Goal: Task Accomplishment & Management: Complete application form

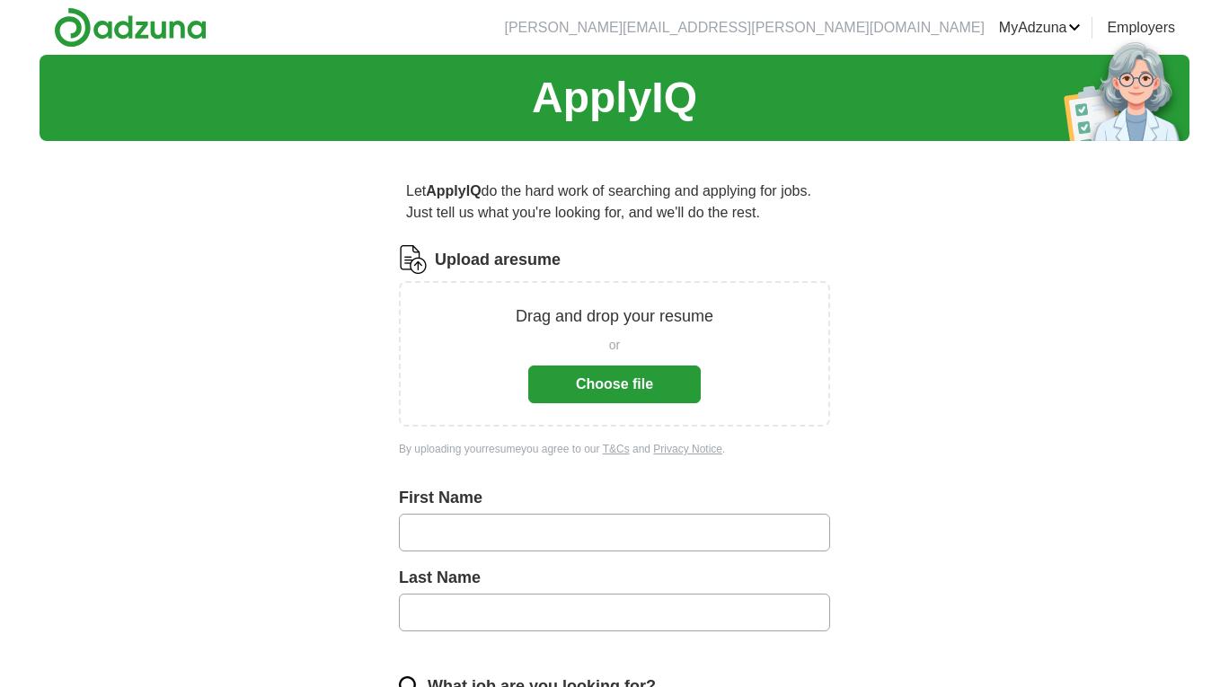
click at [634, 387] on button "Choose file" at bounding box center [614, 385] width 173 height 38
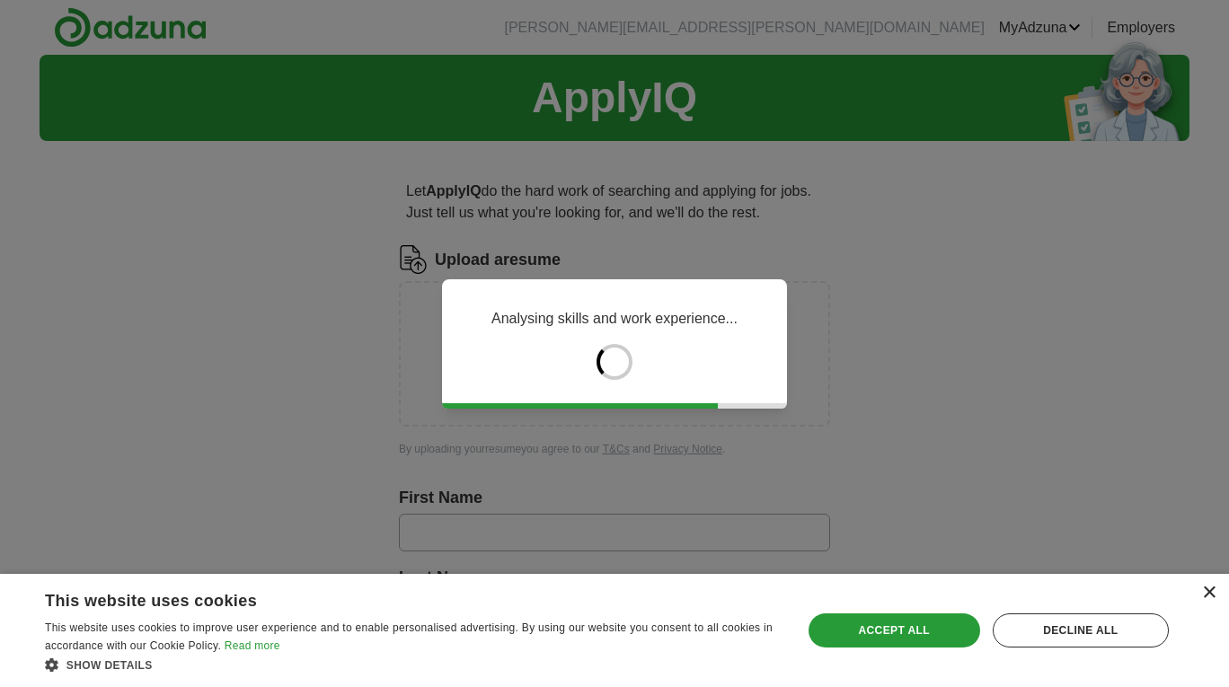
click at [1208, 593] on div "×" at bounding box center [1208, 593] width 13 height 13
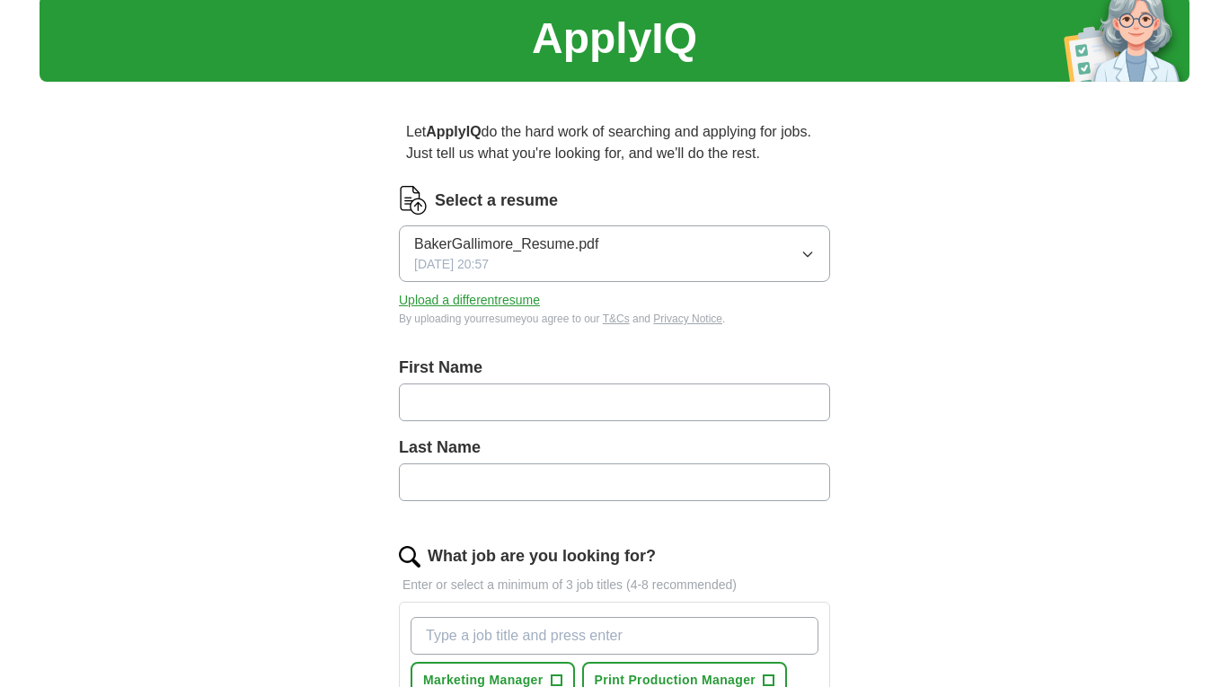
scroll to position [60, 0]
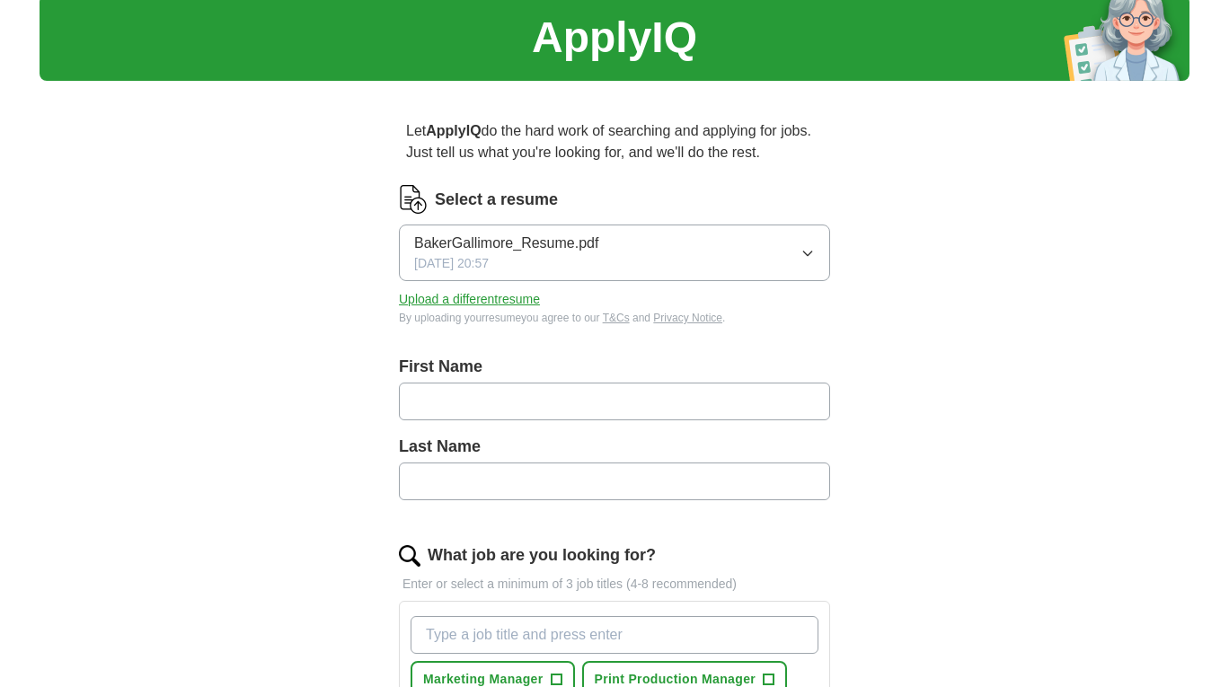
click at [482, 405] on input "text" at bounding box center [614, 402] width 431 height 38
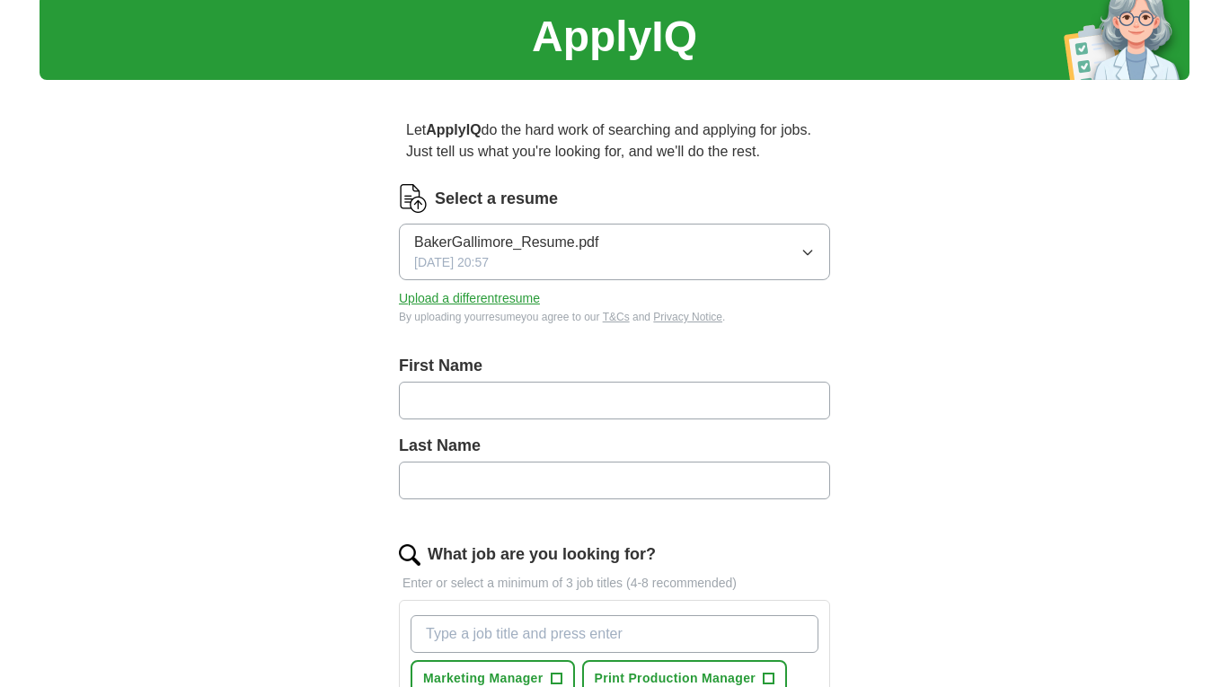
click at [492, 399] on input "text" at bounding box center [614, 401] width 431 height 38
type input "*****"
type input "*********"
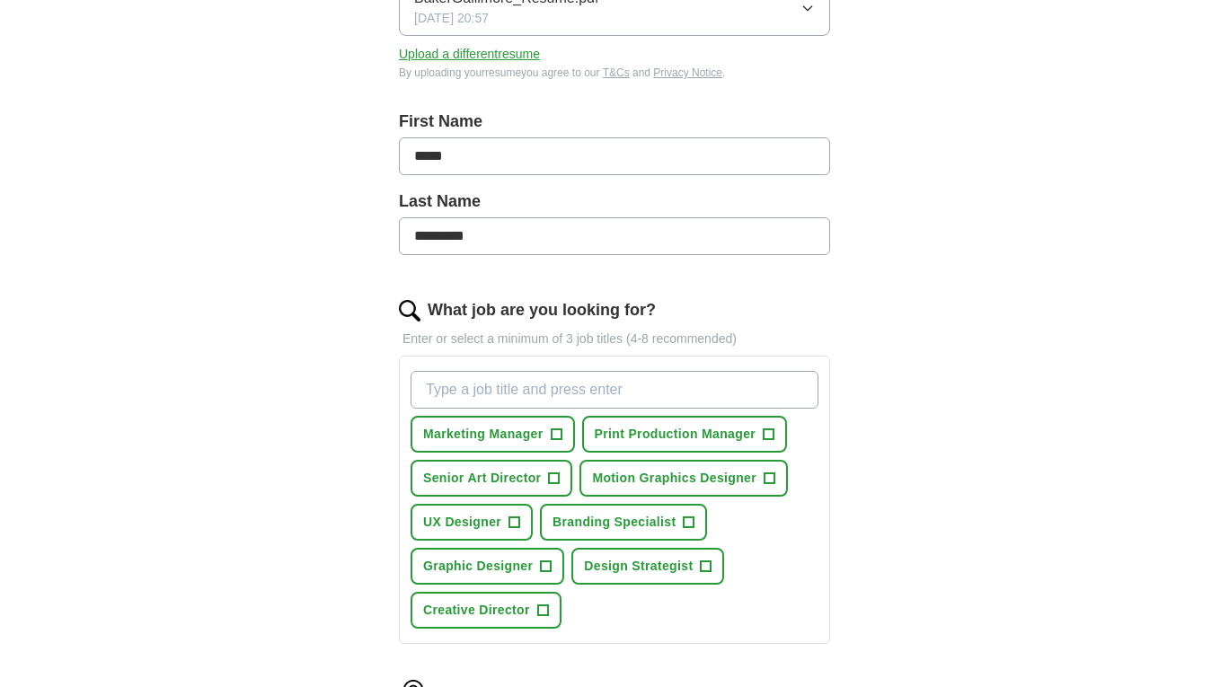
scroll to position [436, 0]
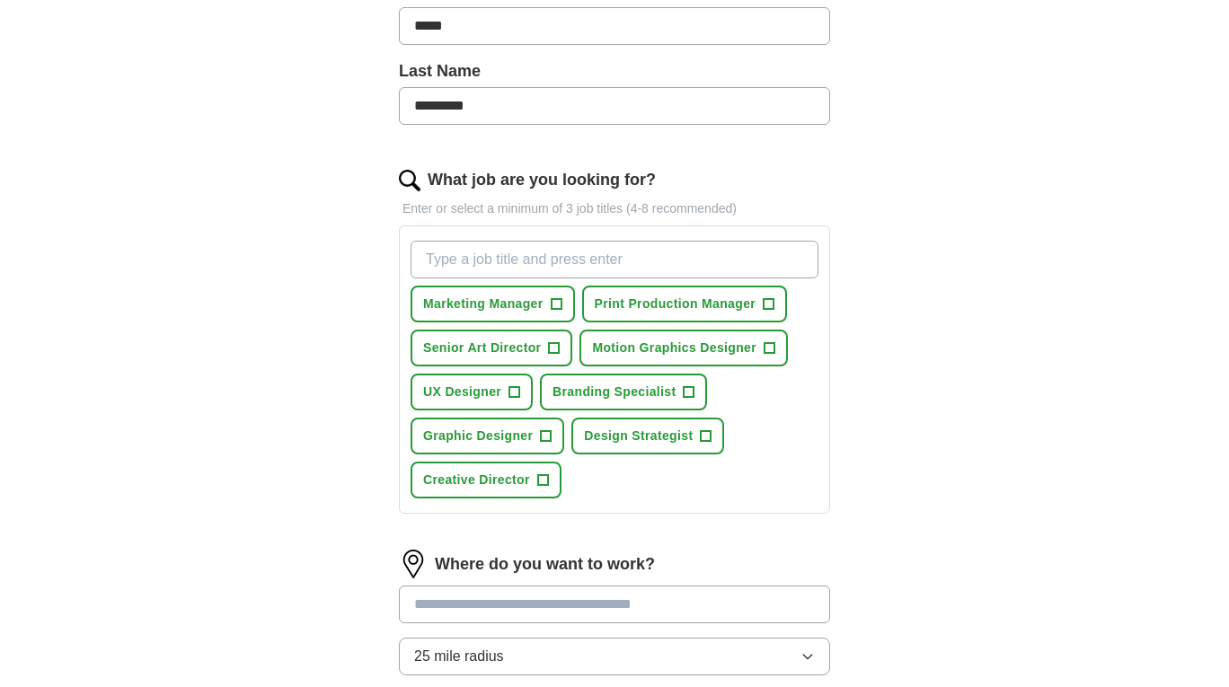
click at [509, 261] on input "What job are you looking for?" at bounding box center [615, 260] width 408 height 38
click at [555, 350] on span "+" at bounding box center [554, 348] width 11 height 14
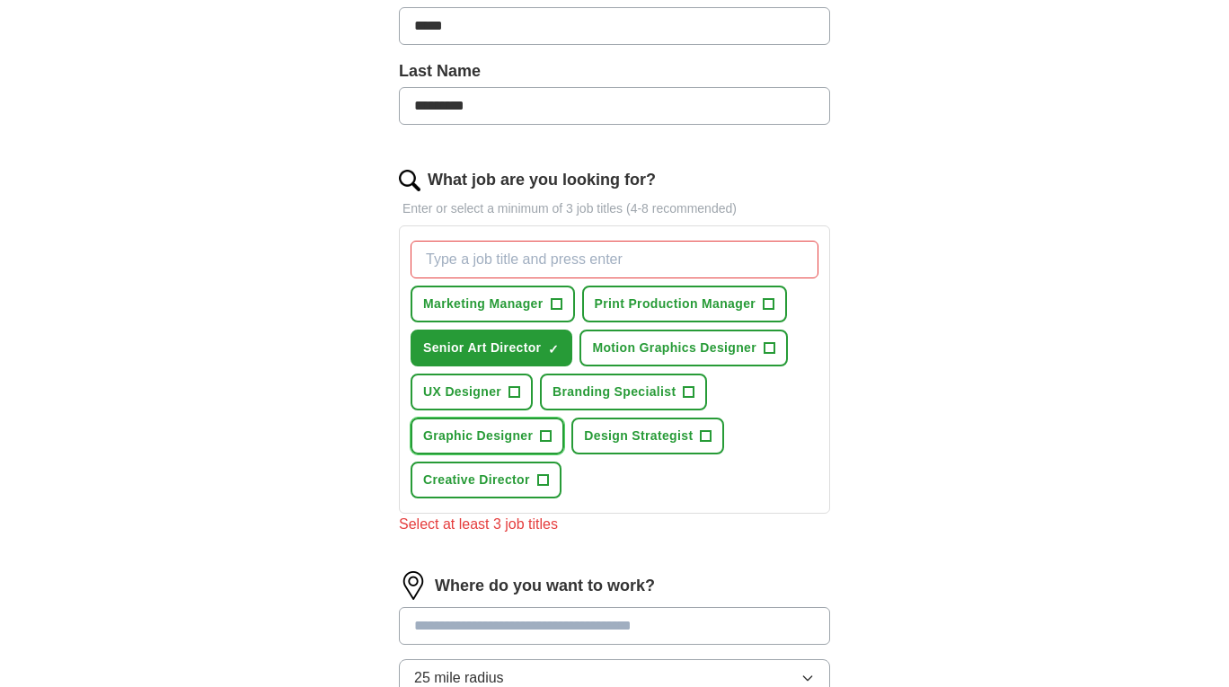
scroll to position [430, 0]
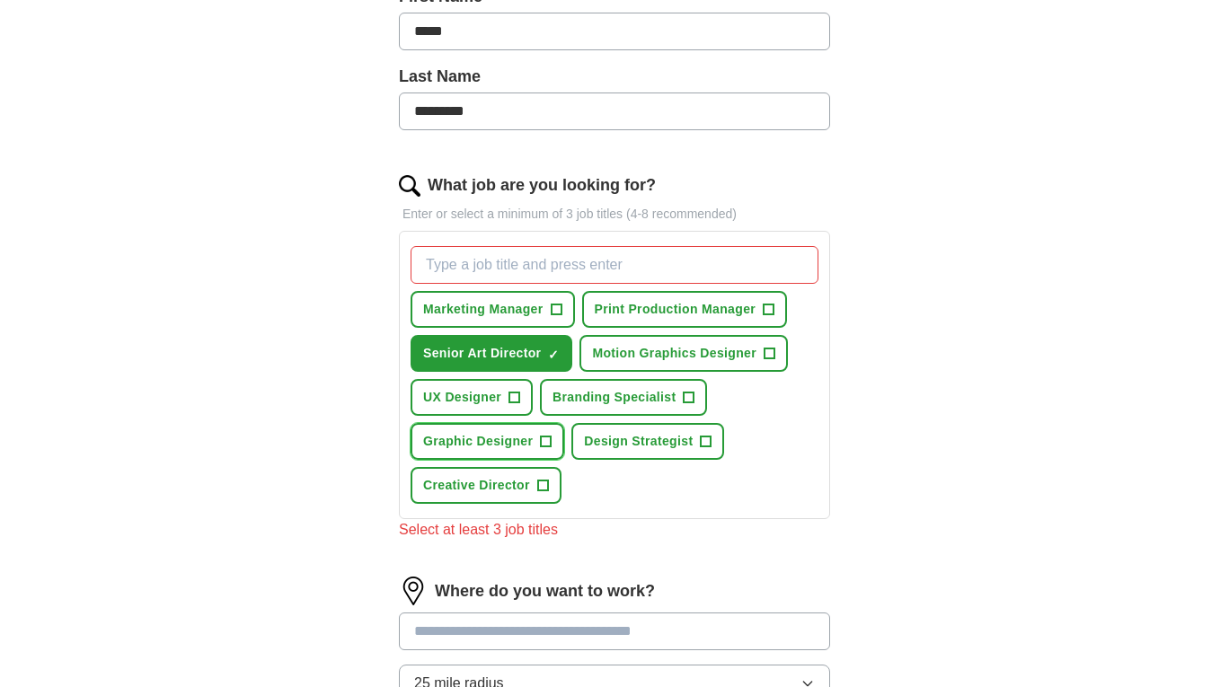
click at [545, 435] on span "+" at bounding box center [546, 442] width 11 height 14
click at [545, 484] on span "+" at bounding box center [542, 486] width 11 height 14
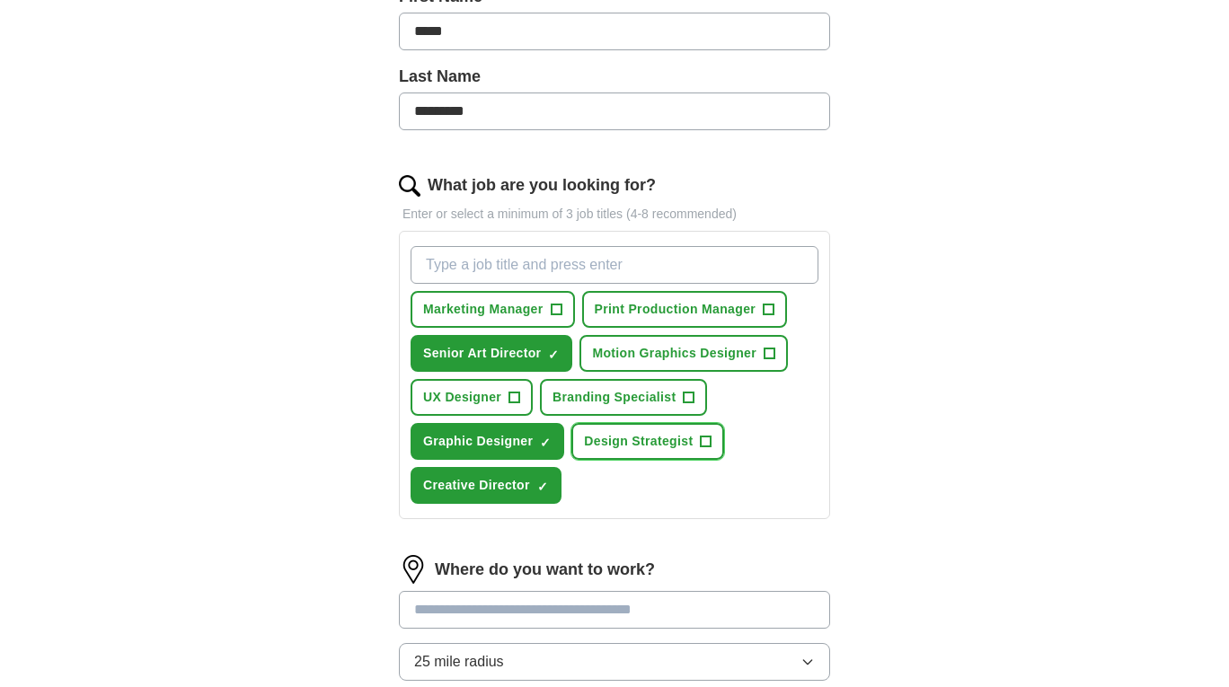
click at [706, 442] on span "+" at bounding box center [706, 442] width 11 height 14
click at [686, 394] on span "+" at bounding box center [689, 398] width 11 height 14
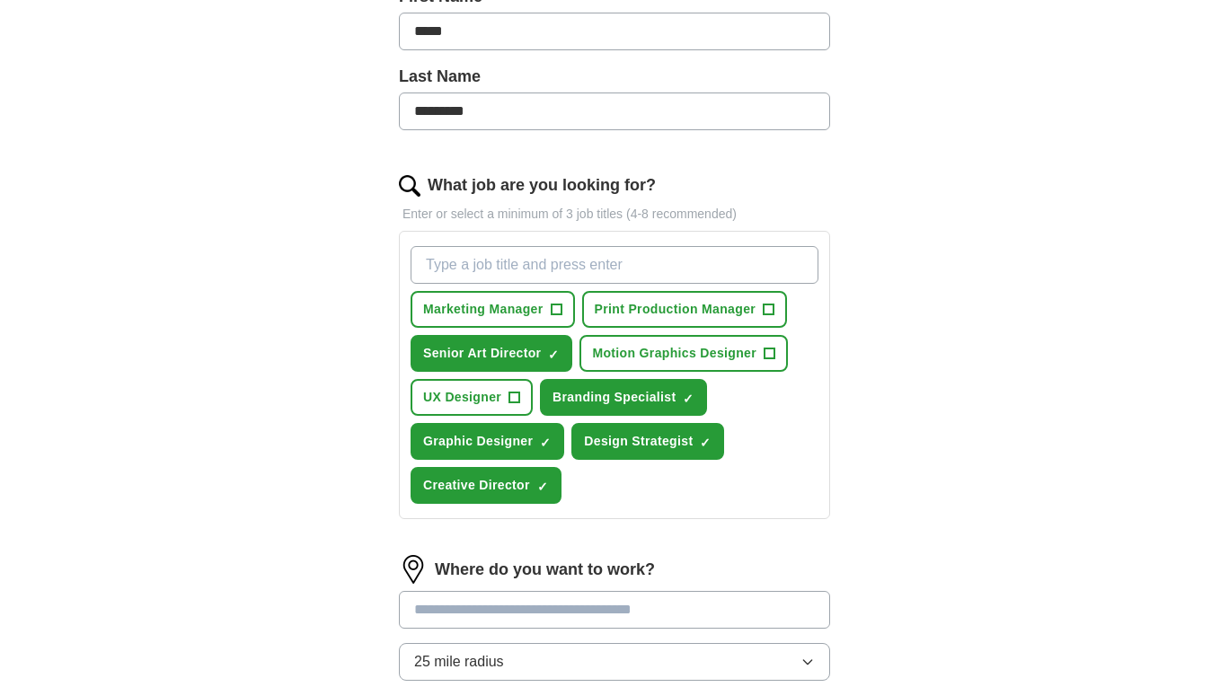
click at [654, 266] on input "What job are you looking for?" at bounding box center [615, 265] width 408 height 38
type input "Senior Graphic Designer"
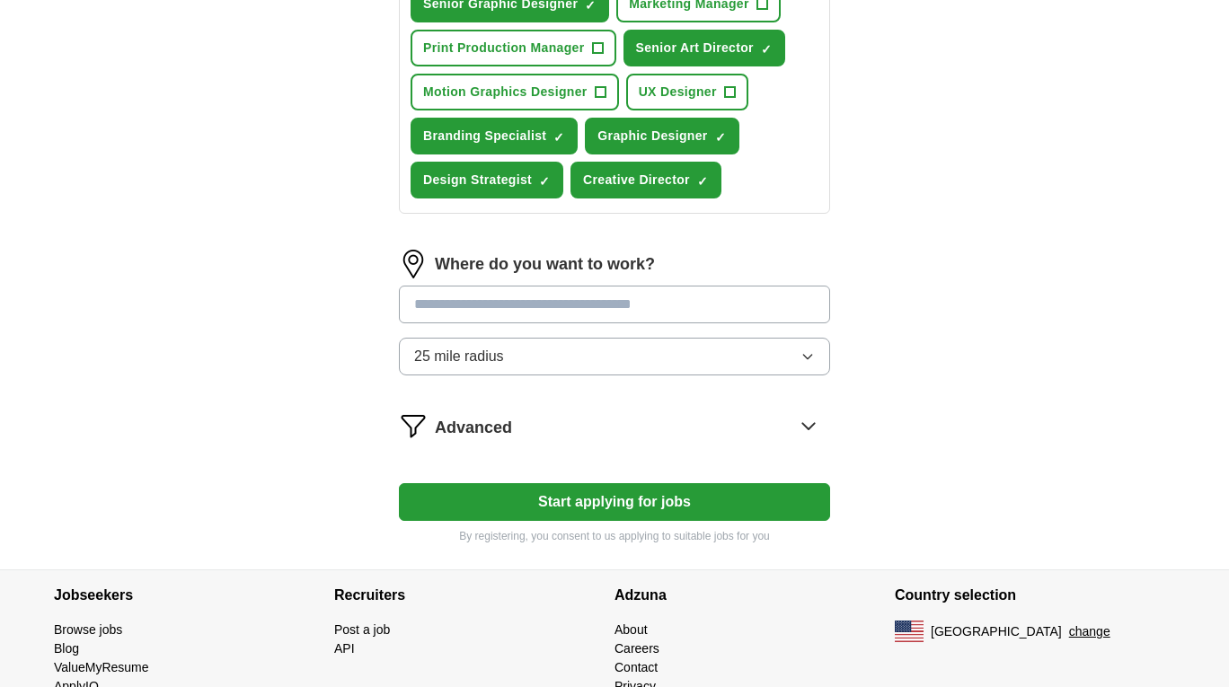
scroll to position [734, 0]
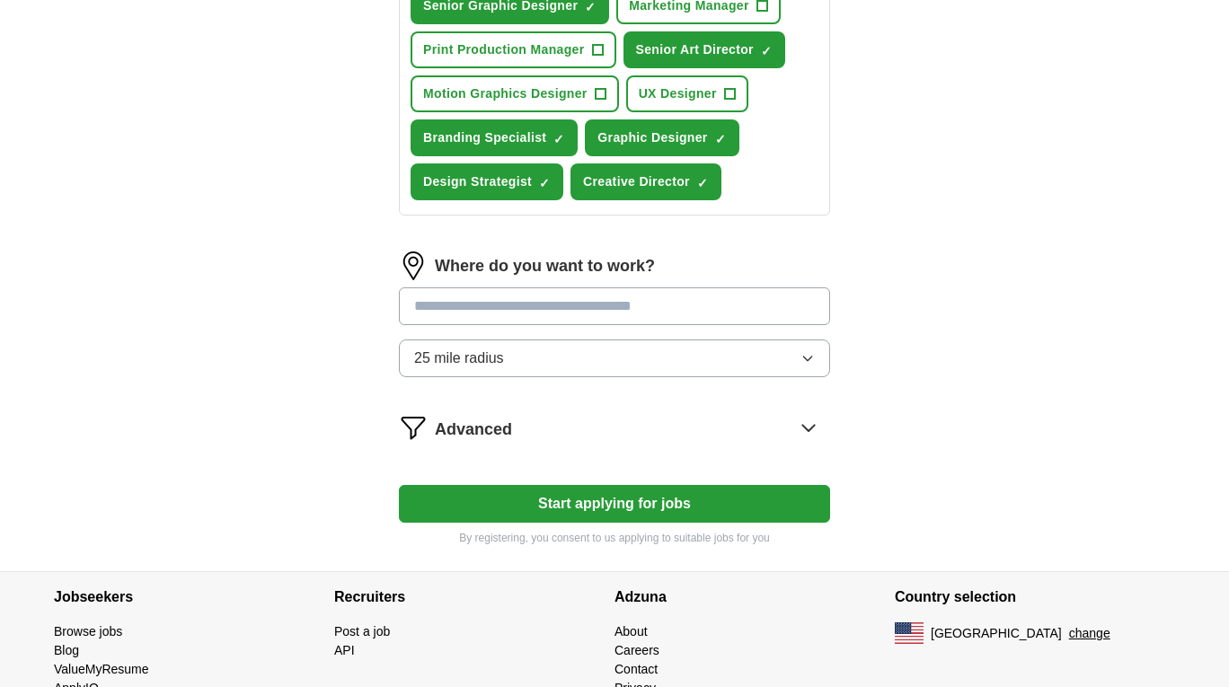
click at [572, 306] on input at bounding box center [614, 307] width 431 height 38
type input "*"
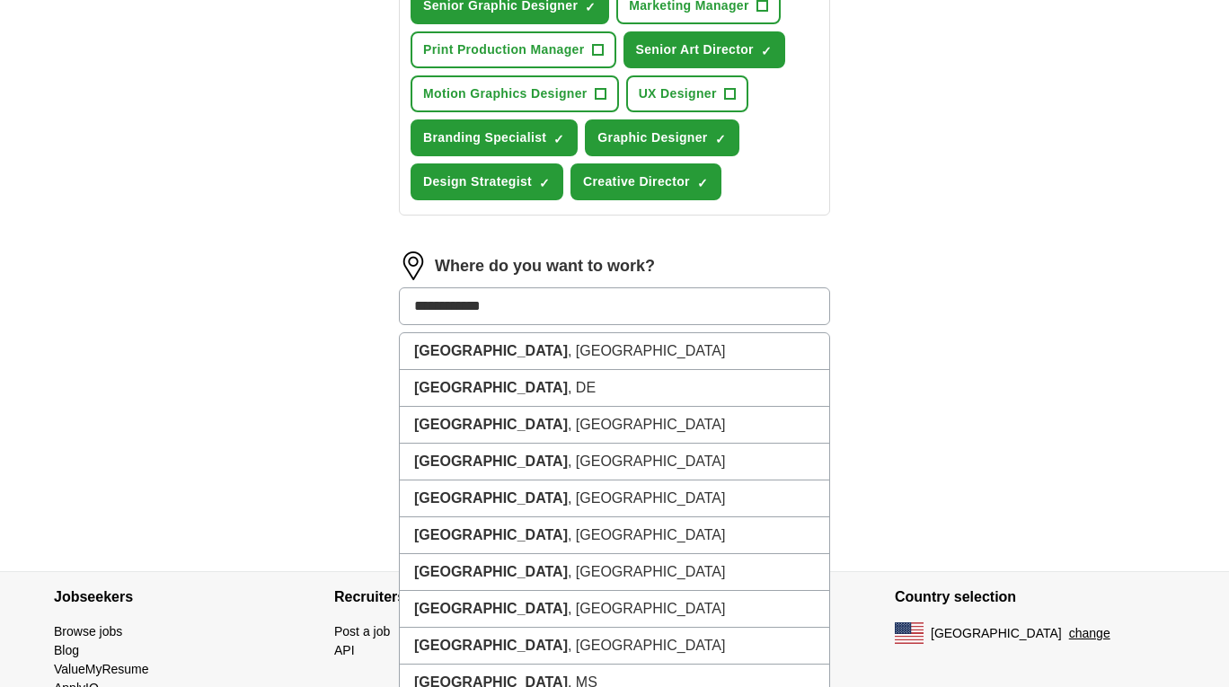
type input "**********"
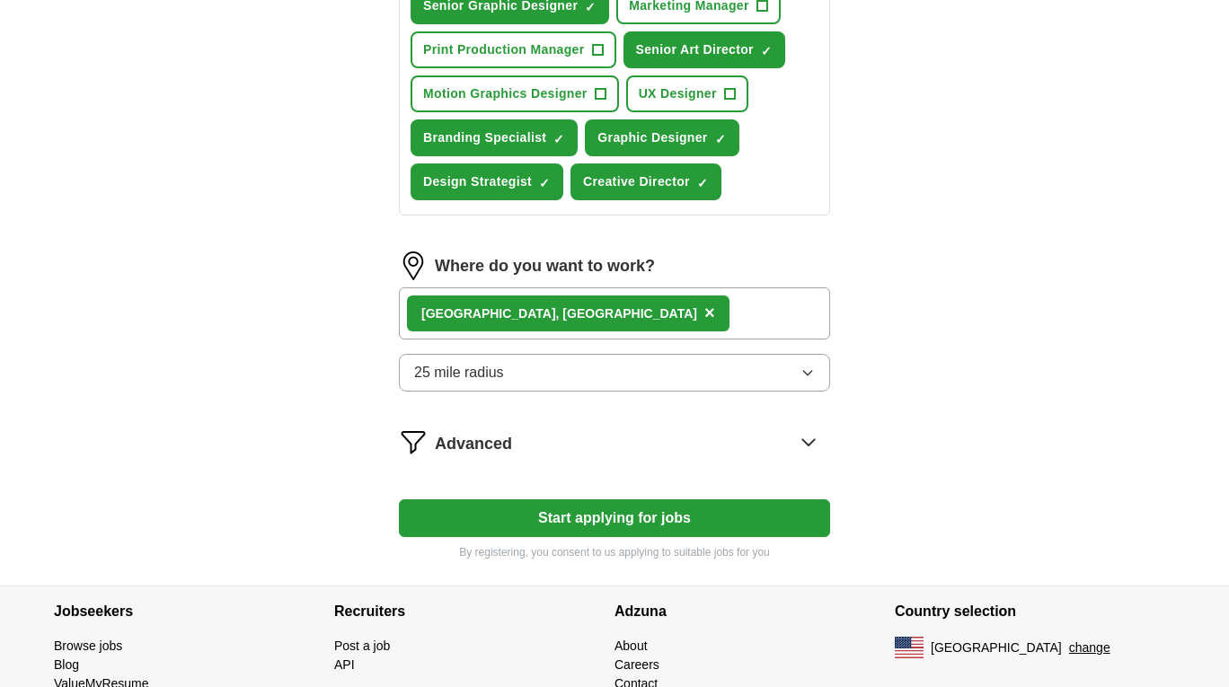
click at [804, 372] on icon "button" at bounding box center [807, 373] width 8 height 4
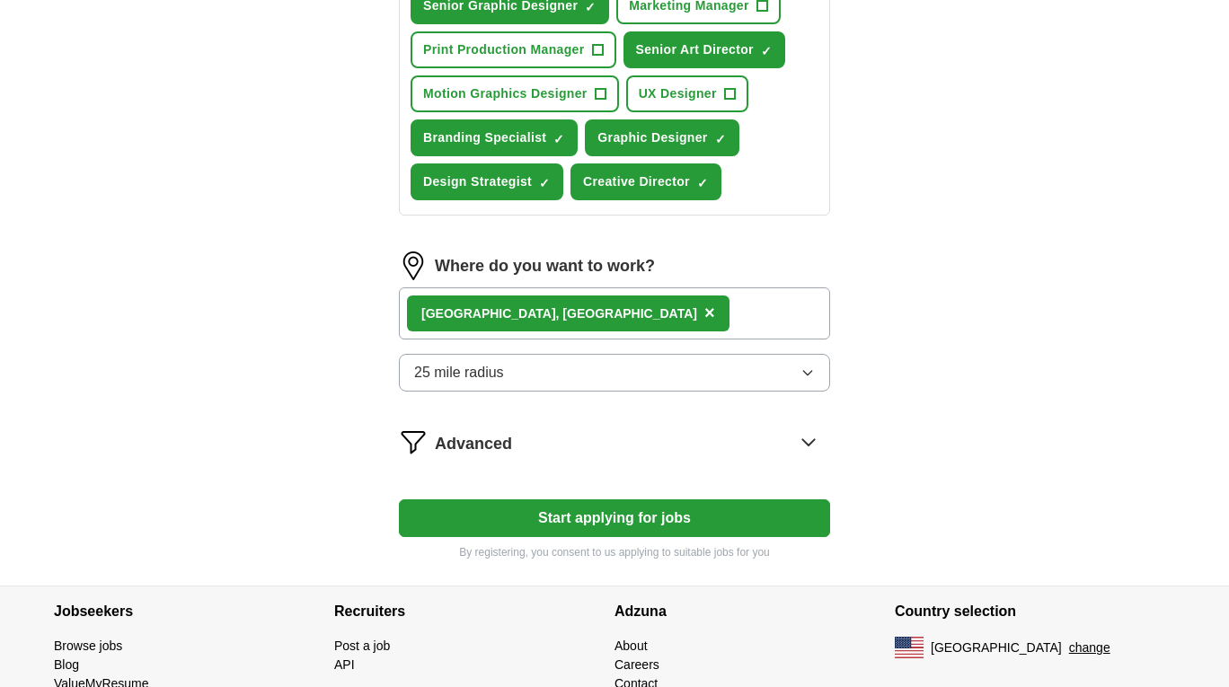
scroll to position [814, 0]
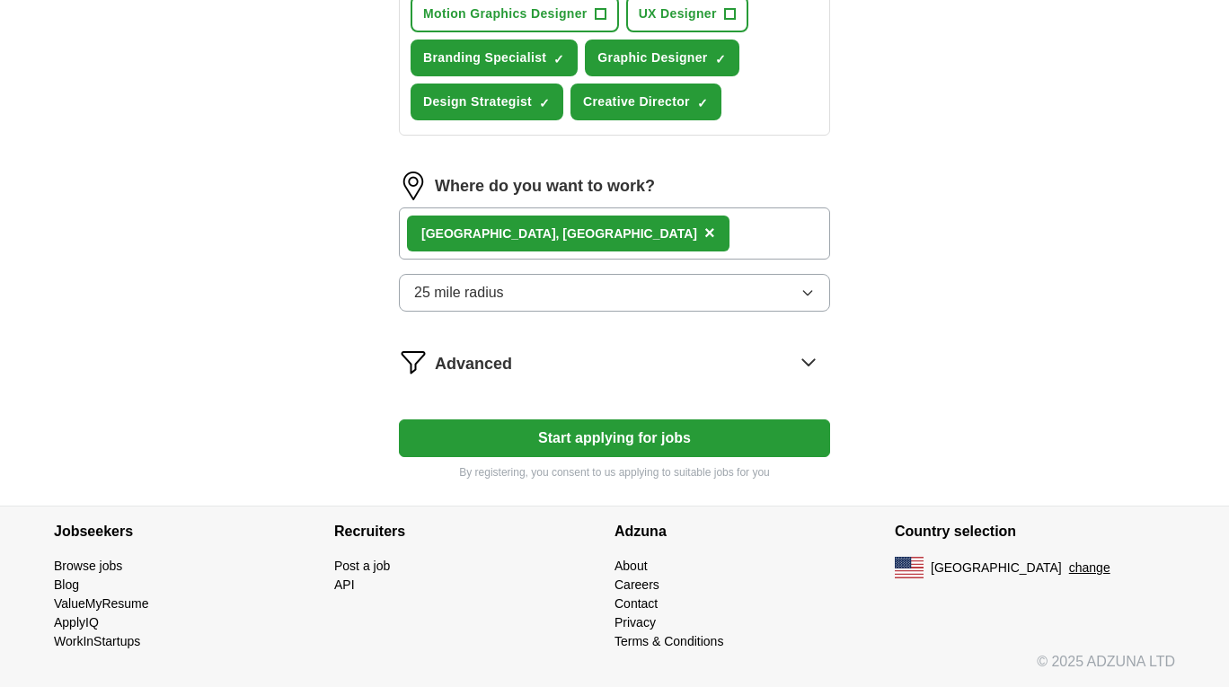
click at [806, 362] on icon at bounding box center [808, 362] width 12 height 6
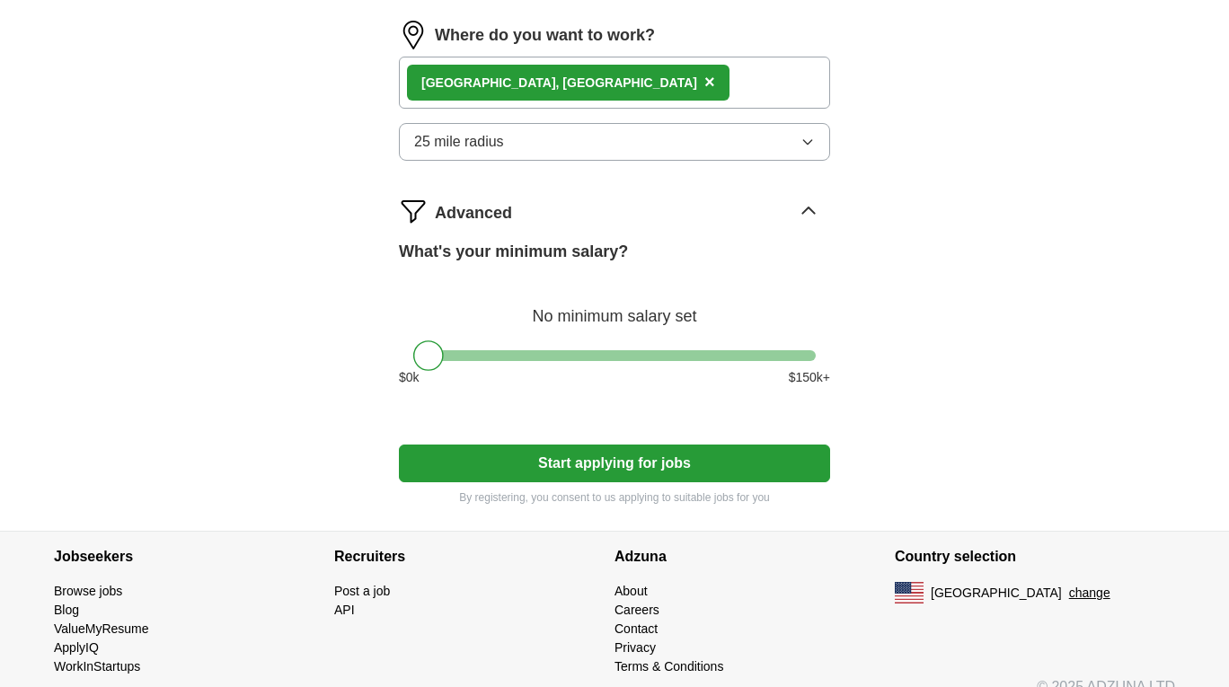
scroll to position [982, 0]
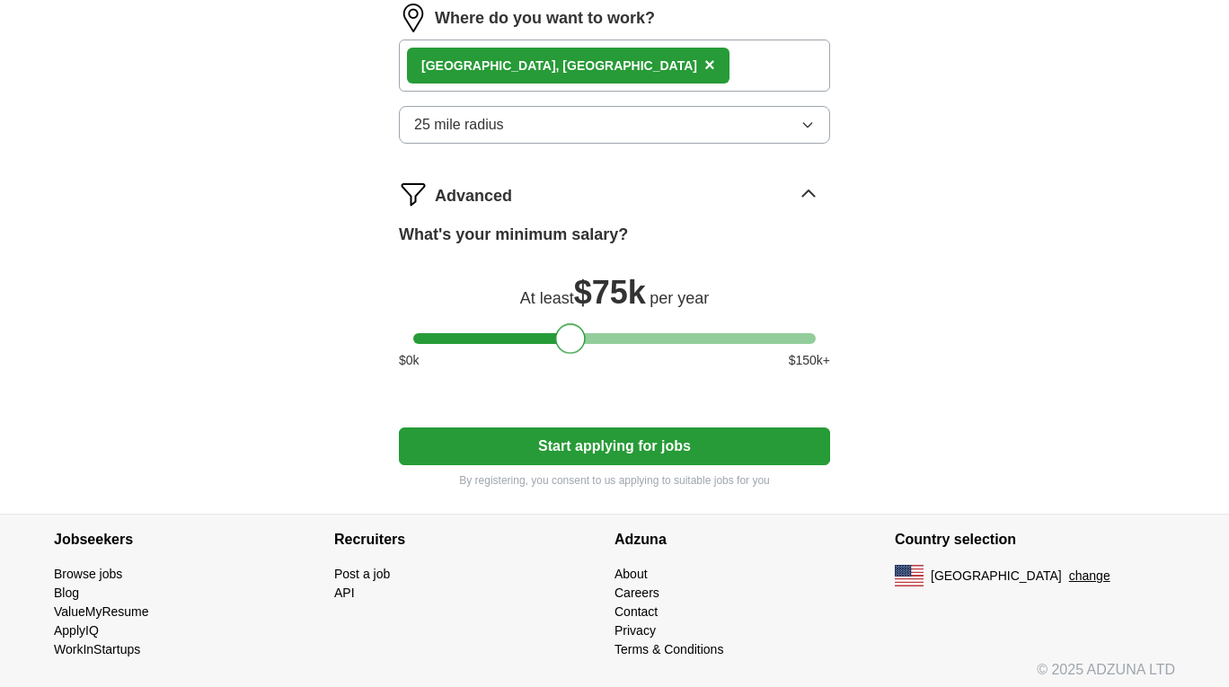
drag, startPoint x: 428, startPoint y: 337, endPoint x: 570, endPoint y: 347, distance: 142.3
click at [570, 347] on div at bounding box center [570, 338] width 31 height 31
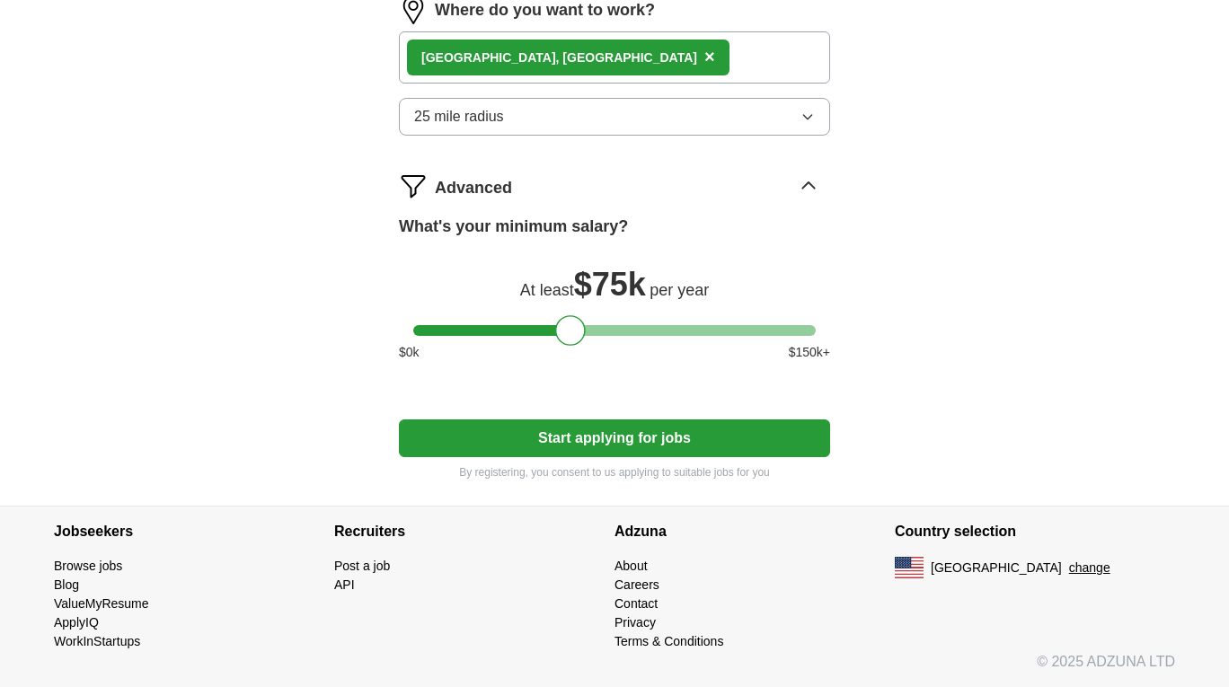
click at [595, 437] on button "Start applying for jobs" at bounding box center [614, 439] width 431 height 38
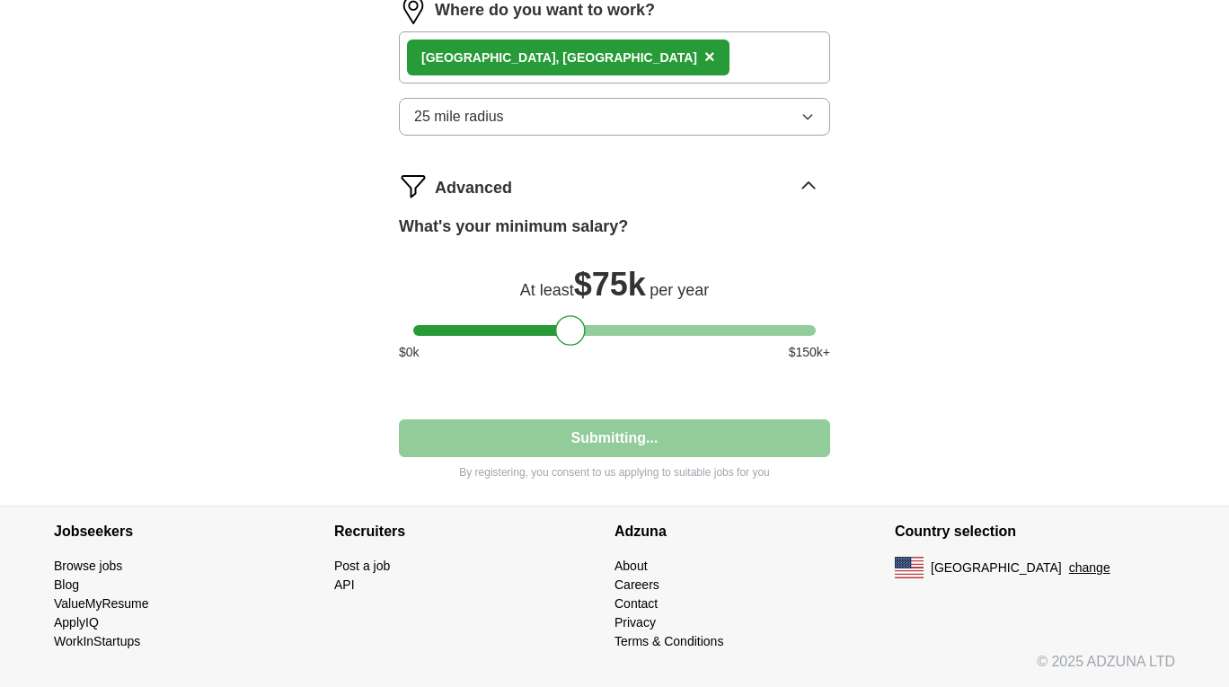
select select "**"
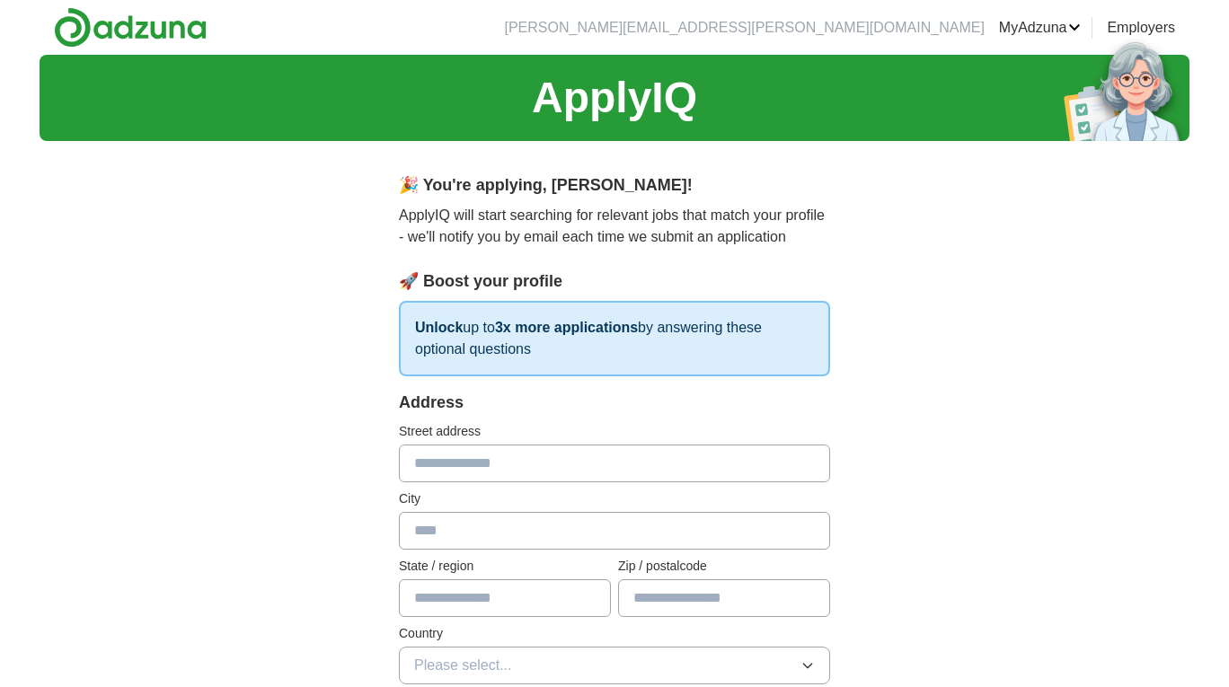
scroll to position [0, 0]
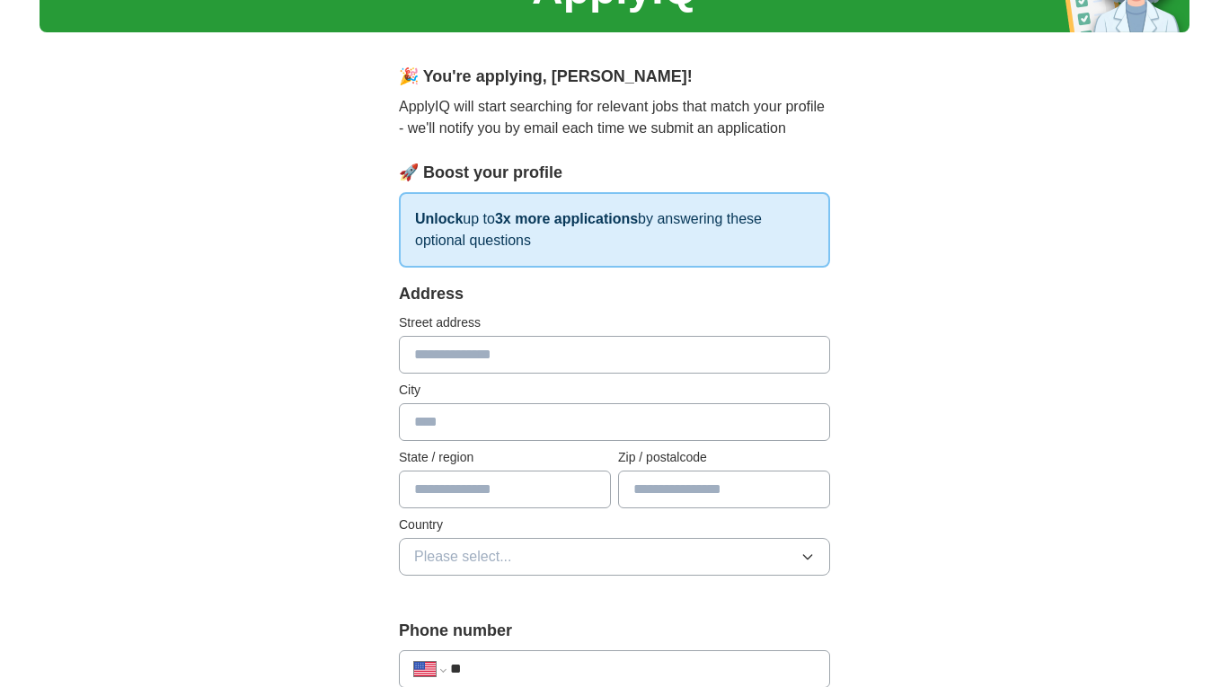
click at [556, 348] on input "text" at bounding box center [614, 355] width 431 height 38
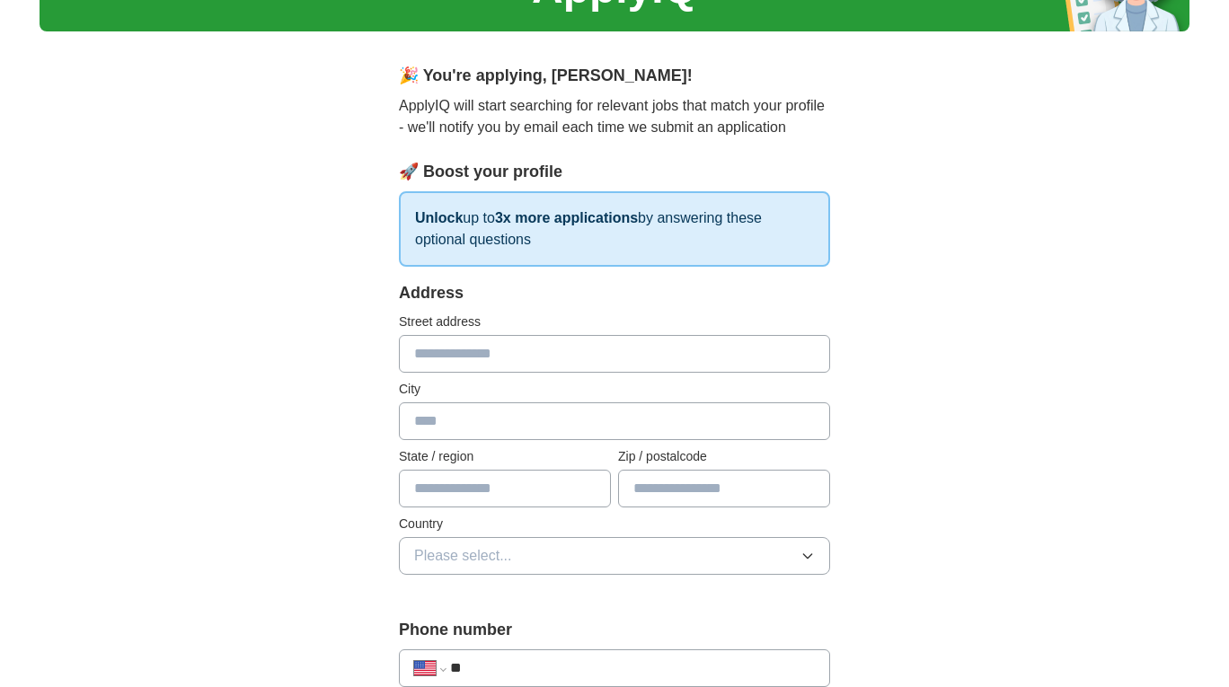
click at [549, 356] on input "text" at bounding box center [614, 354] width 431 height 38
type input "**********"
type input "********"
type input "**"
type input "*****"
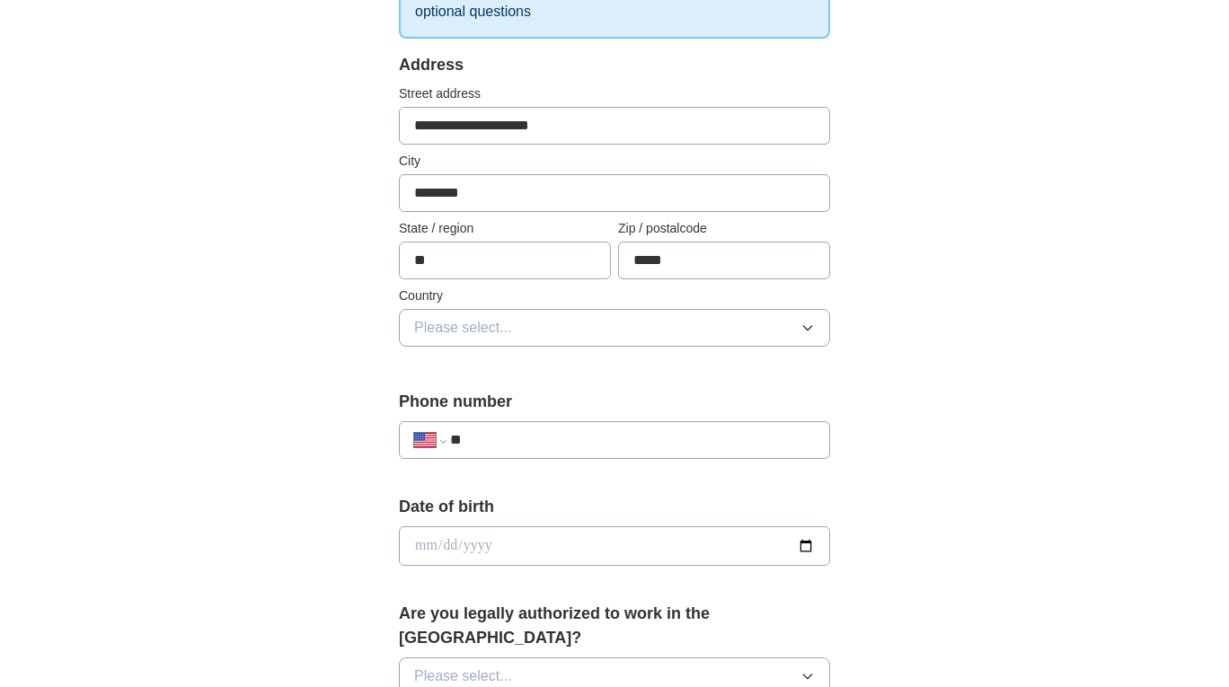
scroll to position [340, 0]
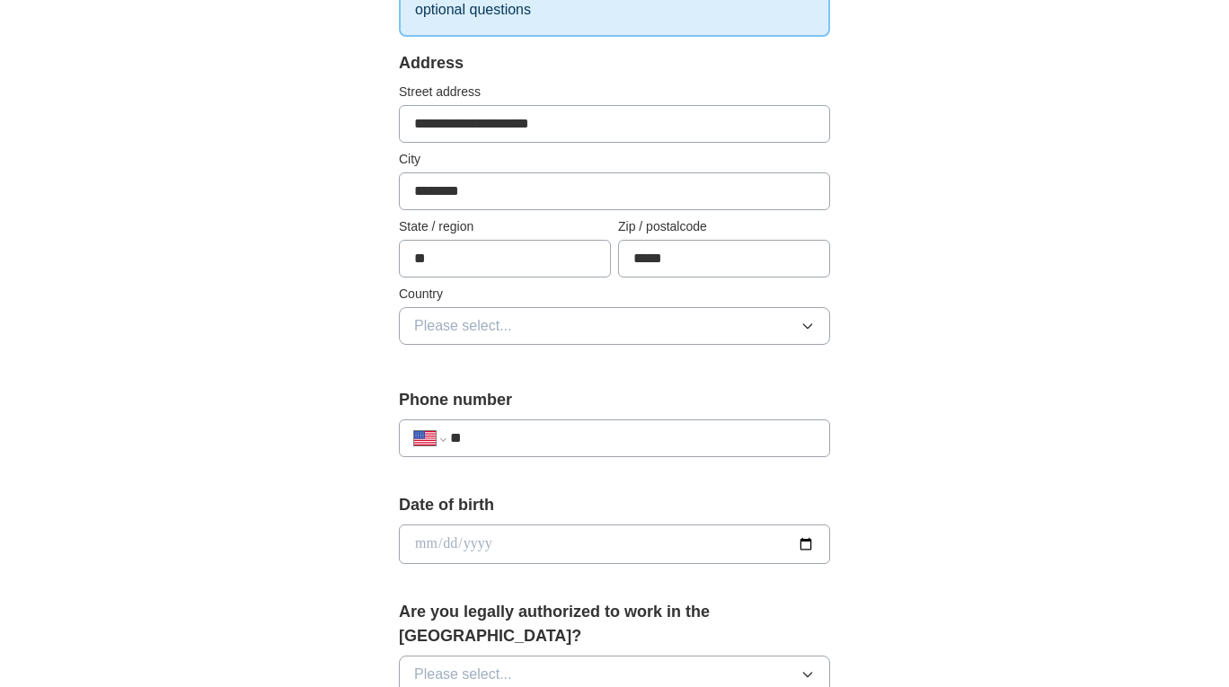
click at [551, 320] on button "Please select..." at bounding box center [614, 326] width 431 height 38
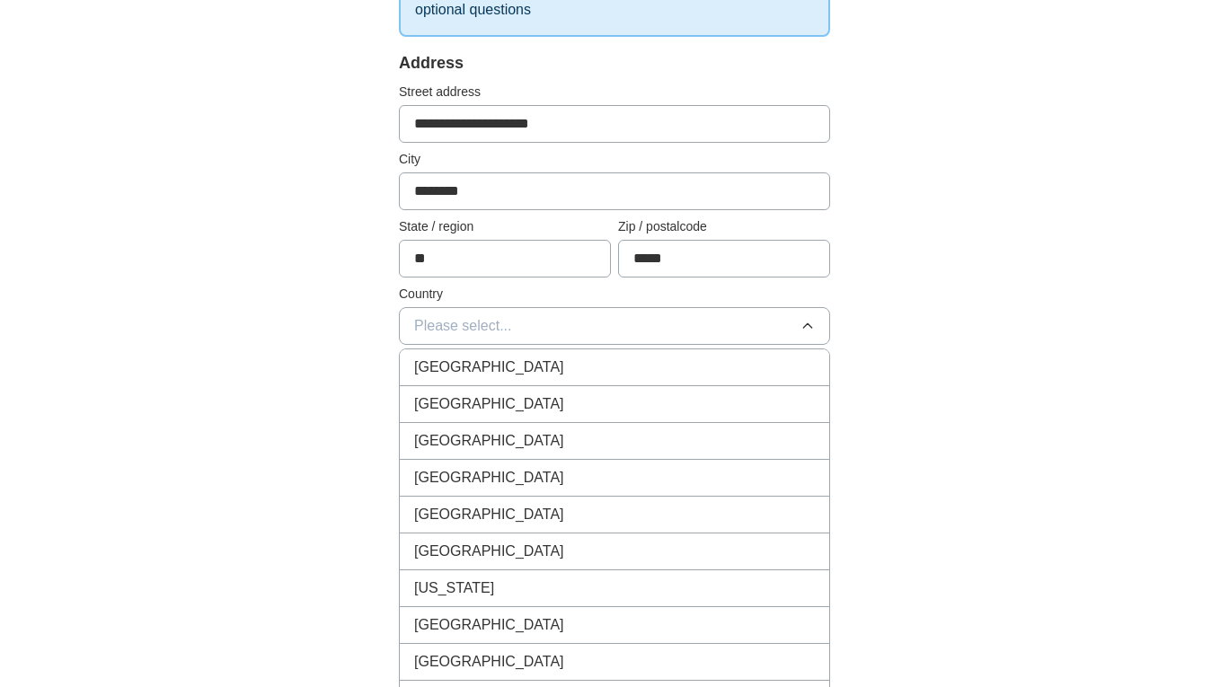
drag, startPoint x: 492, startPoint y: 403, endPoint x: 230, endPoint y: 345, distance: 267.7
click at [491, 403] on span "[GEOGRAPHIC_DATA]" at bounding box center [489, 405] width 150 height 22
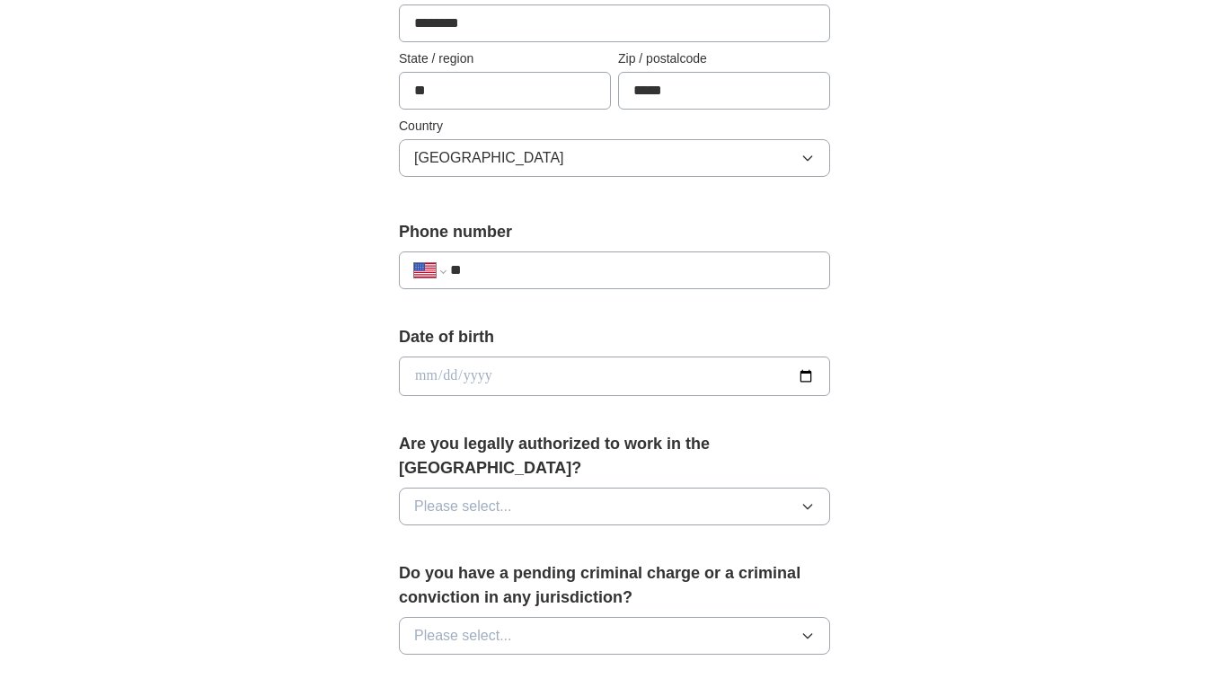
scroll to position [513, 0]
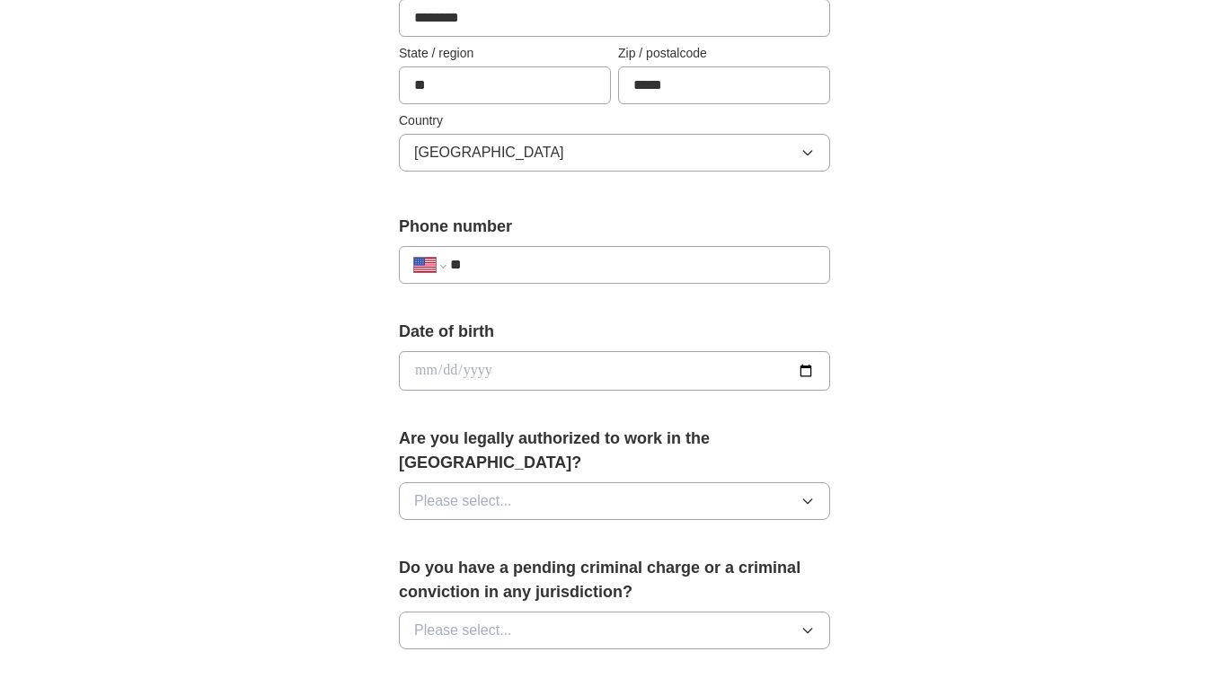
click at [526, 259] on input "**" at bounding box center [632, 265] width 365 height 22
type input "**********"
click at [287, 305] on div "**********" at bounding box center [615, 360] width 1150 height 1636
click at [799, 368] on input "date" at bounding box center [614, 371] width 431 height 40
click at [523, 365] on input "date" at bounding box center [614, 371] width 431 height 40
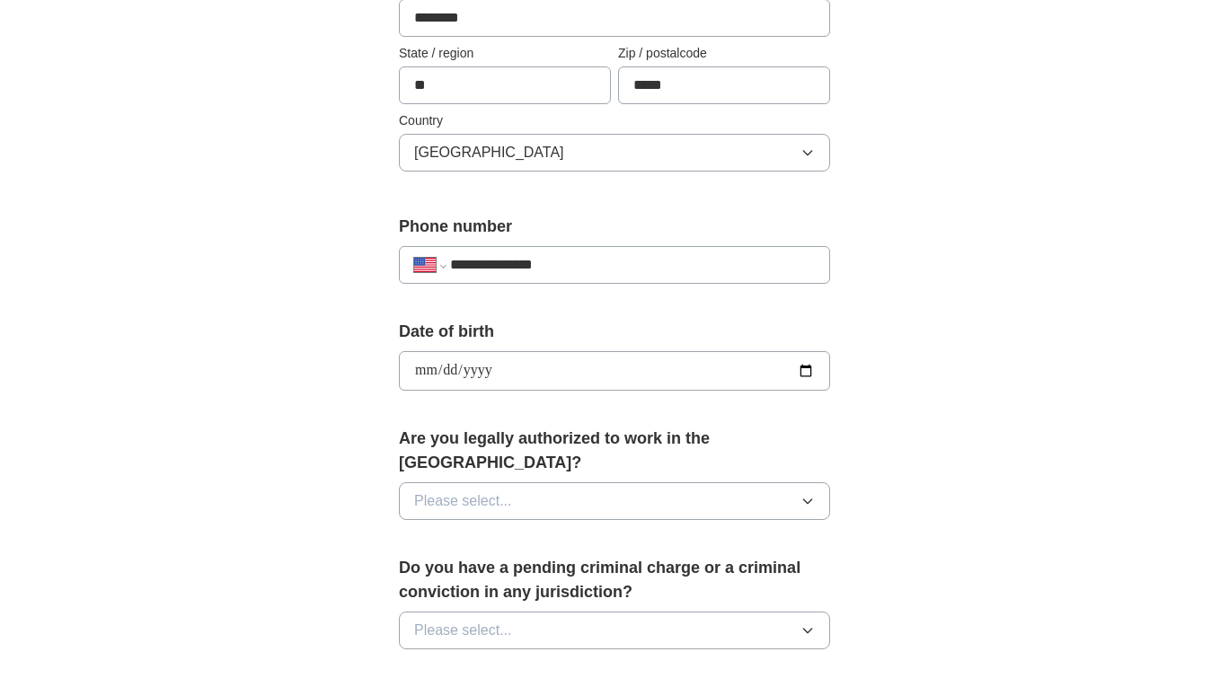
type input "**********"
drag, startPoint x: 203, startPoint y: 415, endPoint x: 218, endPoint y: 436, distance: 25.7
click at [216, 419] on div "**********" at bounding box center [615, 360] width 1150 height 1636
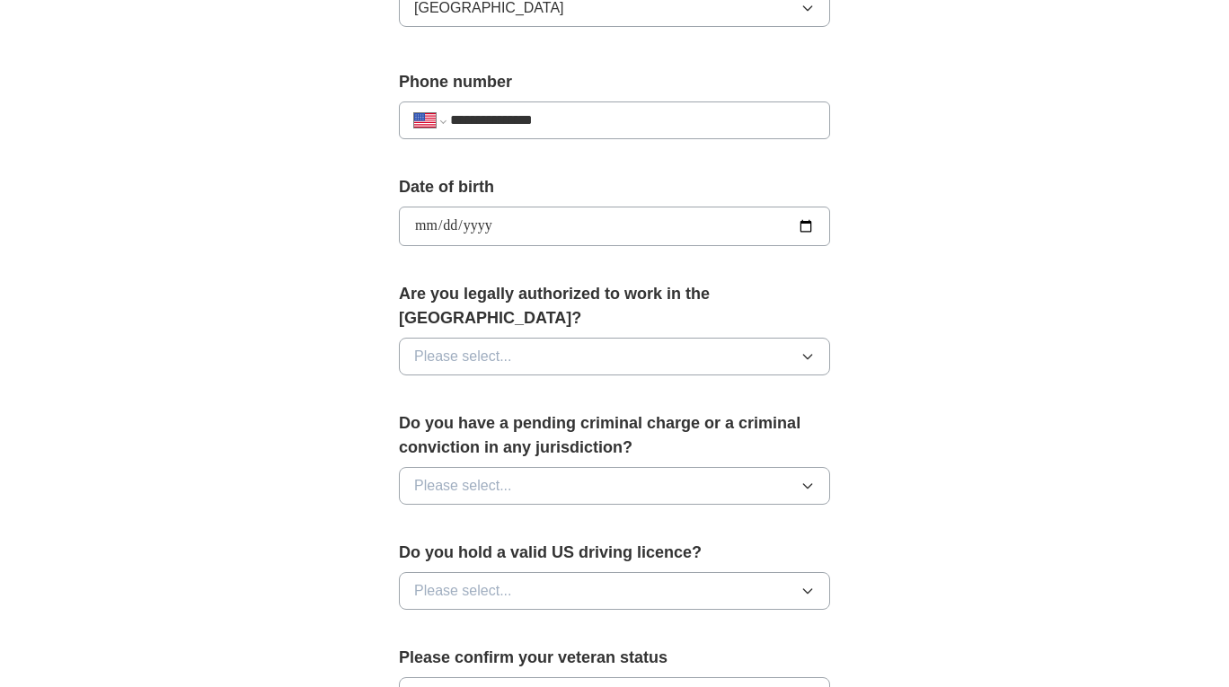
click at [577, 338] on button "Please select..." at bounding box center [614, 357] width 431 height 38
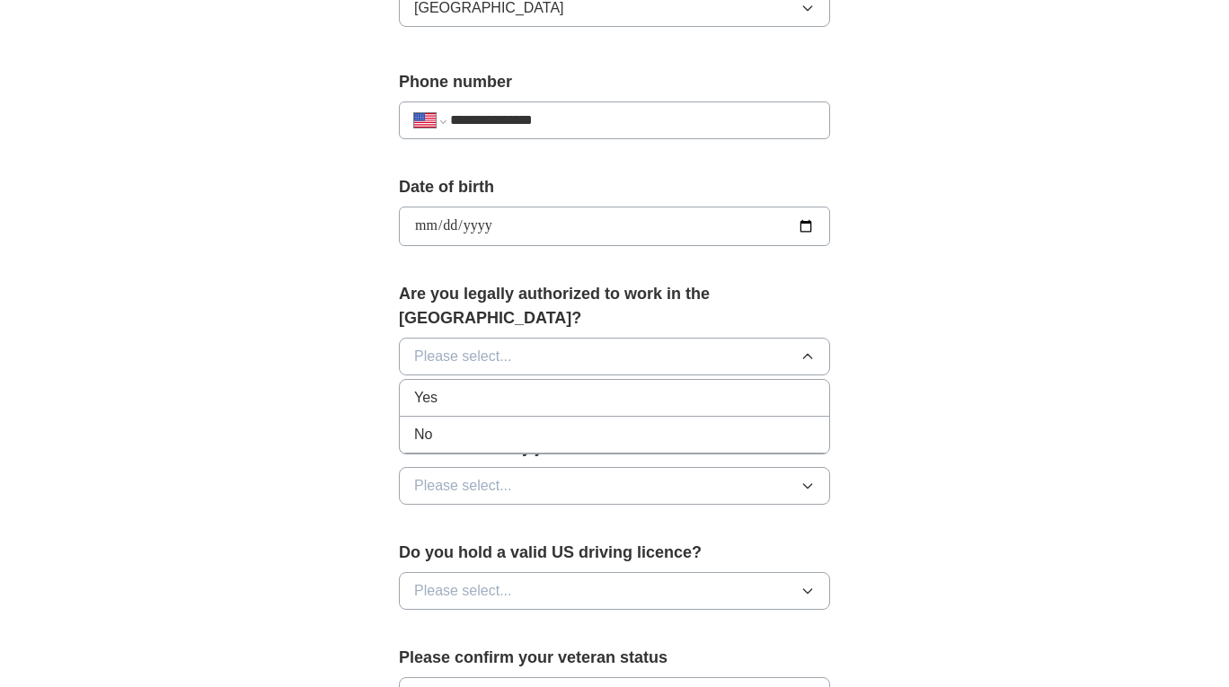
scroll to position [659, 0]
drag, startPoint x: 530, startPoint y: 368, endPoint x: 383, endPoint y: 341, distance: 149.8
click at [528, 386] on div "Yes" at bounding box center [614, 397] width 401 height 22
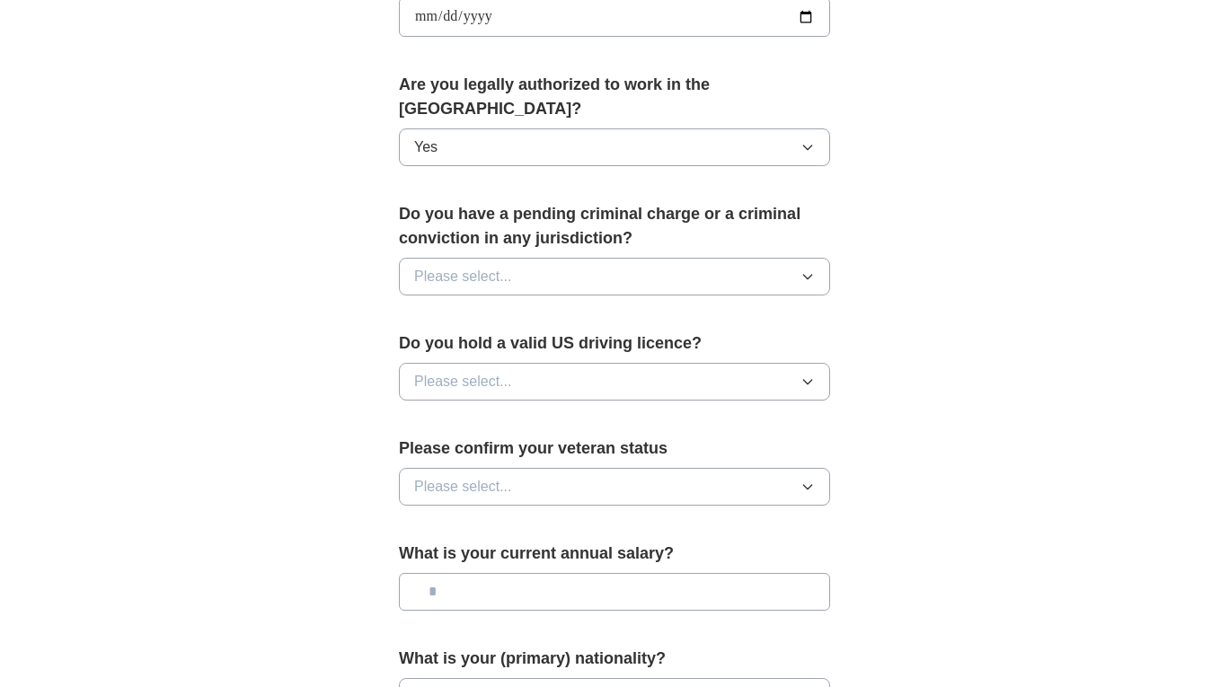
scroll to position [878, 0]
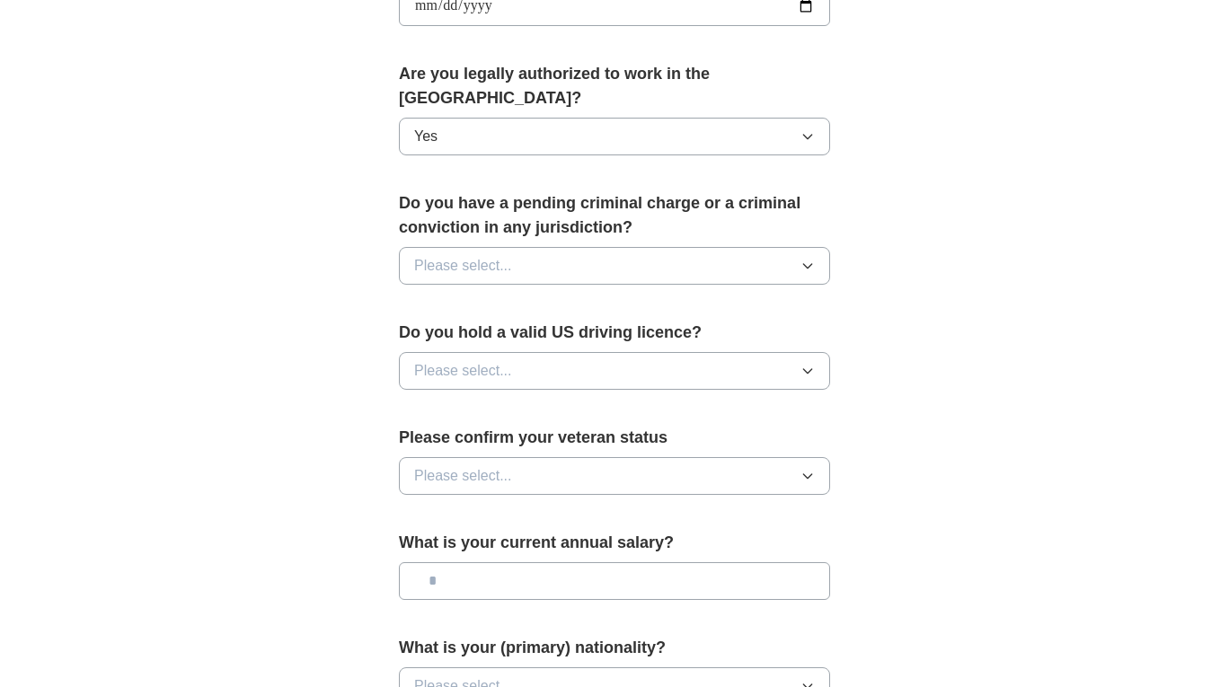
click at [609, 247] on button "Please select..." at bounding box center [614, 266] width 431 height 38
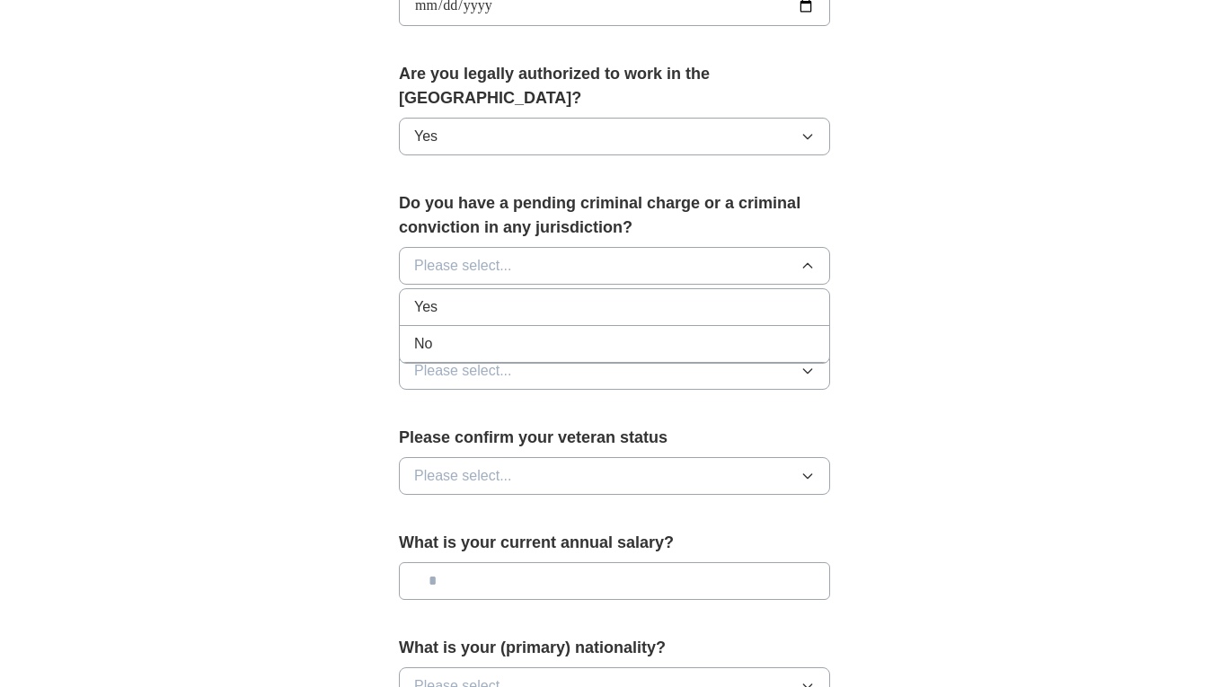
drag, startPoint x: 488, startPoint y: 318, endPoint x: 325, endPoint y: 281, distance: 166.8
click at [486, 333] on div "No" at bounding box center [614, 344] width 401 height 22
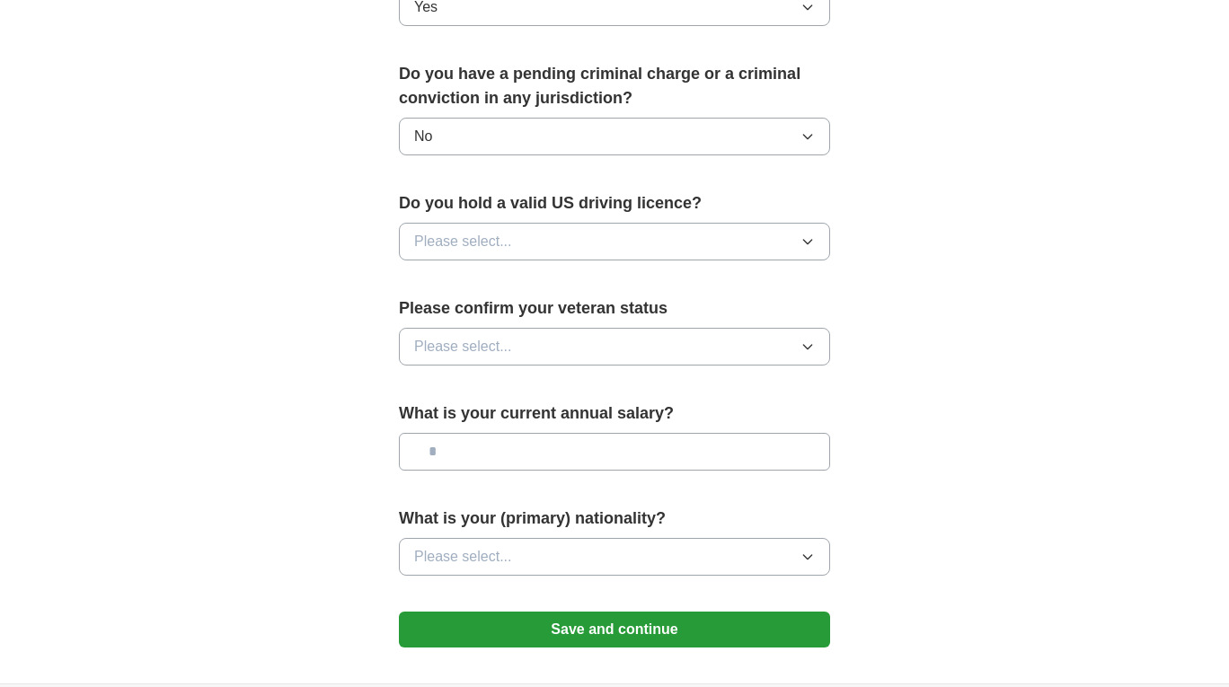
scroll to position [1015, 0]
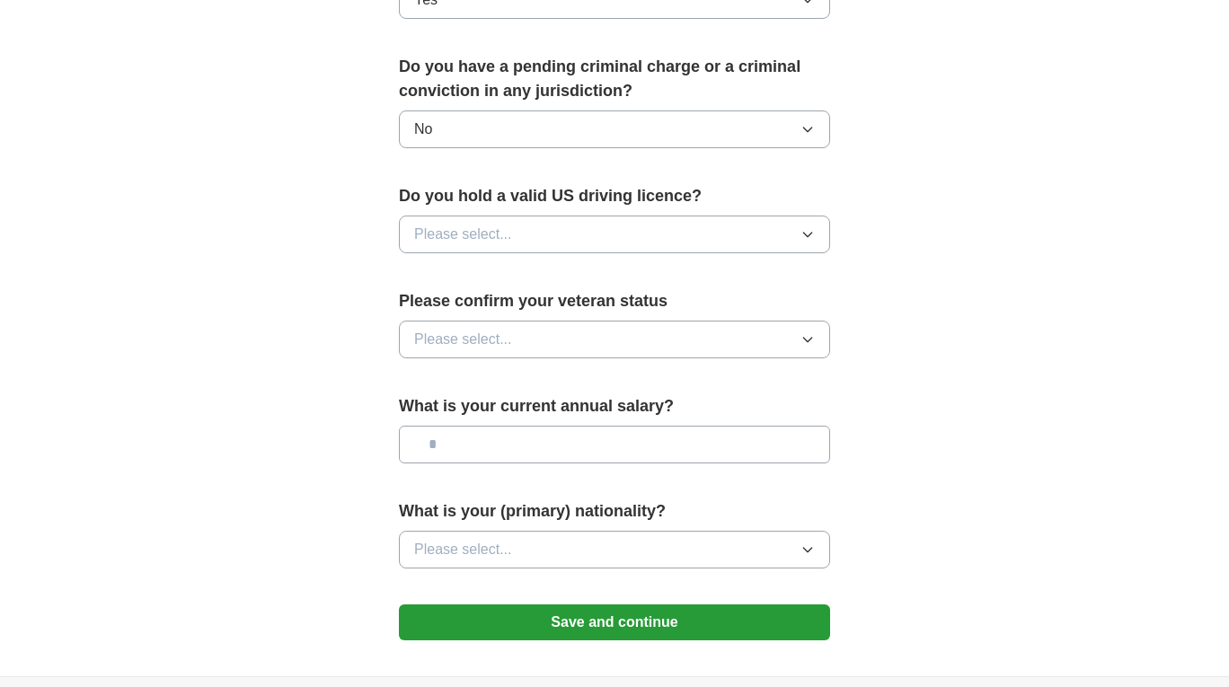
click at [536, 216] on button "Please select..." at bounding box center [614, 235] width 431 height 38
drag, startPoint x: 490, startPoint y: 245, endPoint x: 246, endPoint y: 248, distance: 243.5
click at [489, 265] on div "Yes" at bounding box center [614, 276] width 401 height 22
click at [599, 321] on button "Please select..." at bounding box center [614, 340] width 431 height 38
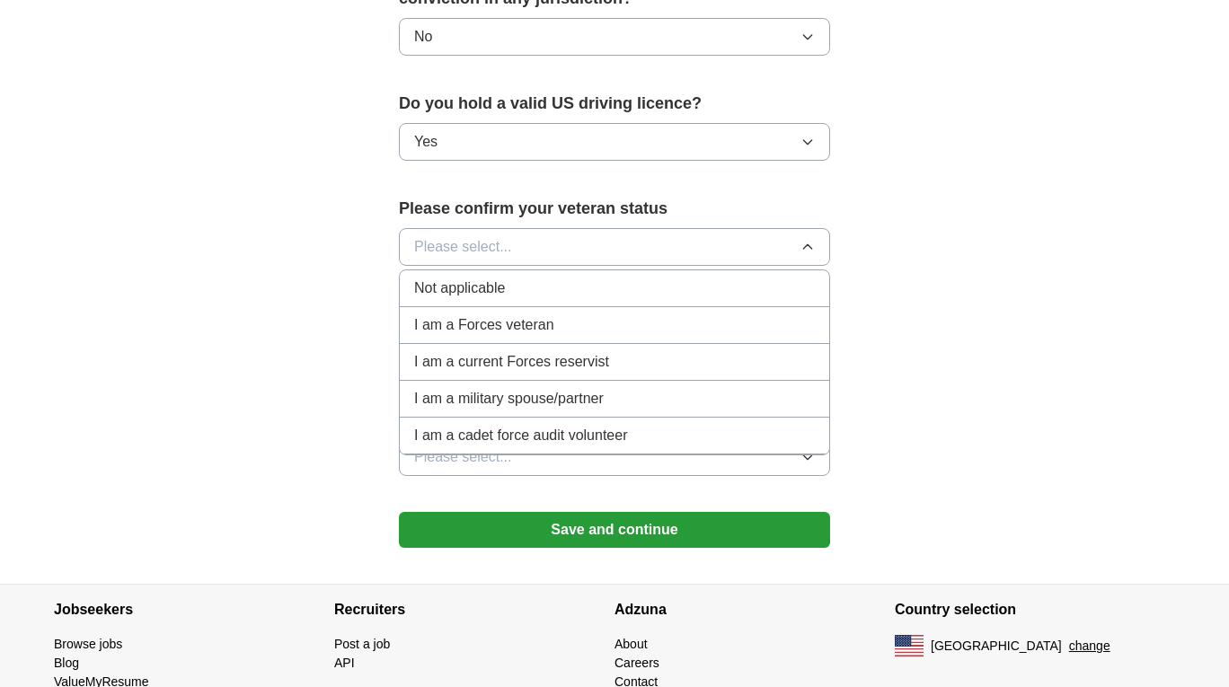
scroll to position [1121, 0]
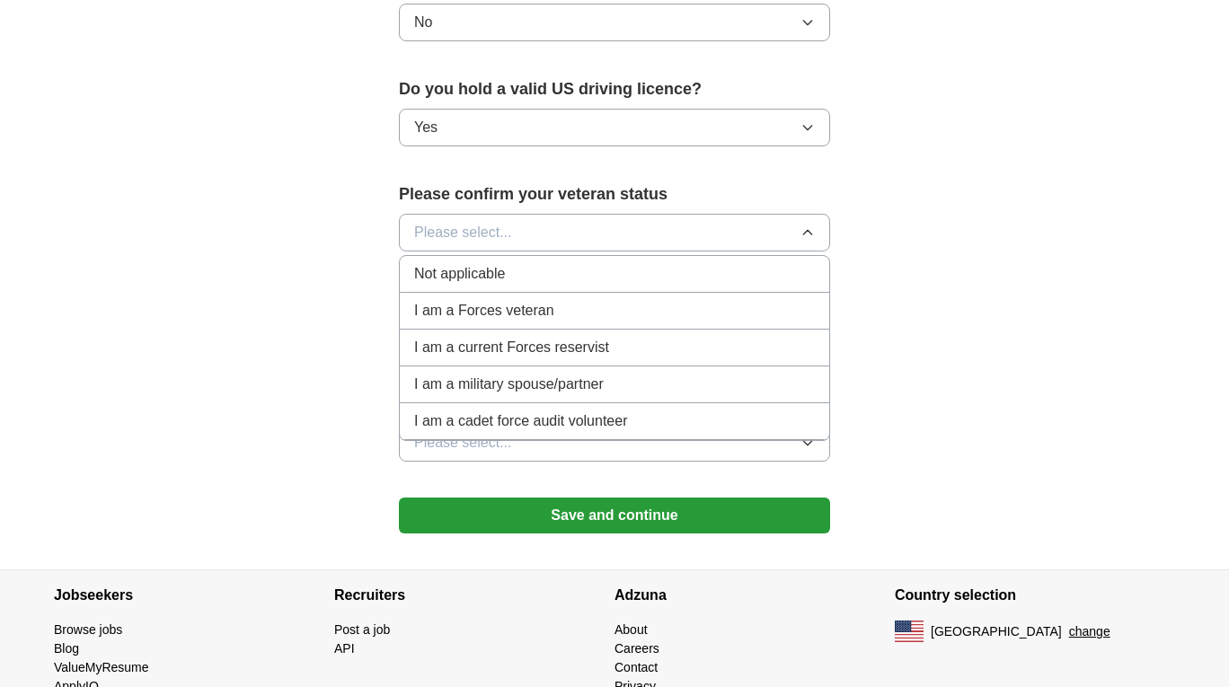
click at [462, 263] on span "Not applicable" at bounding box center [459, 274] width 91 height 22
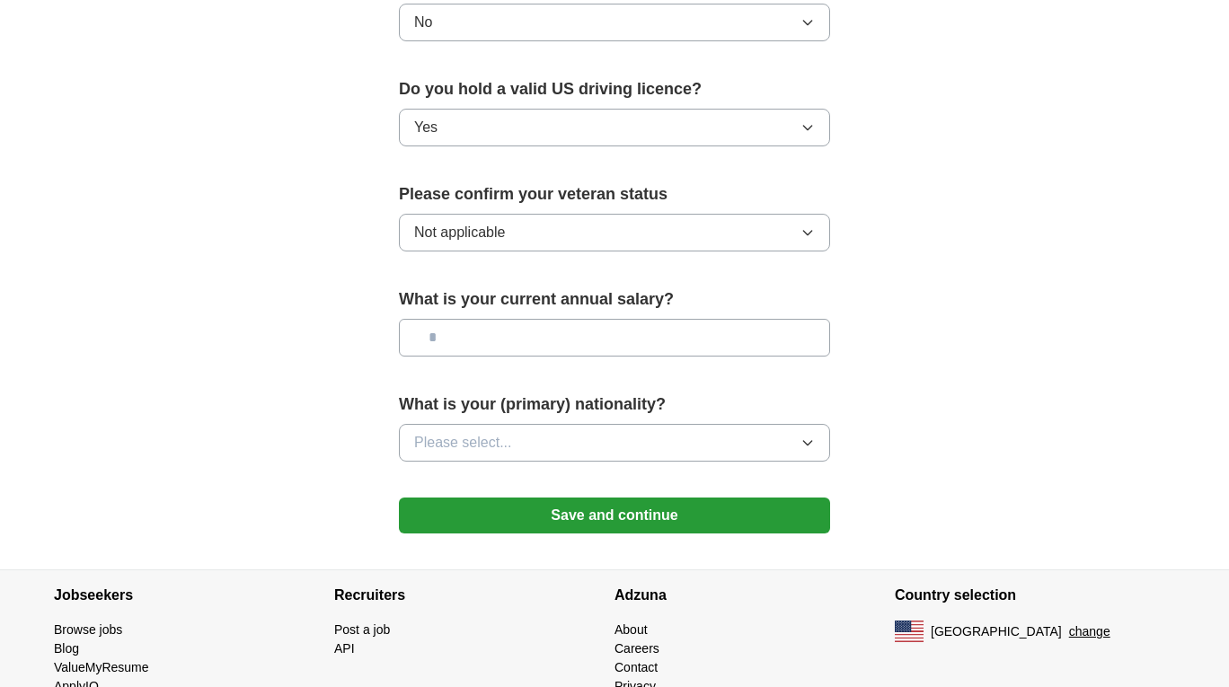
scroll to position [1161, 0]
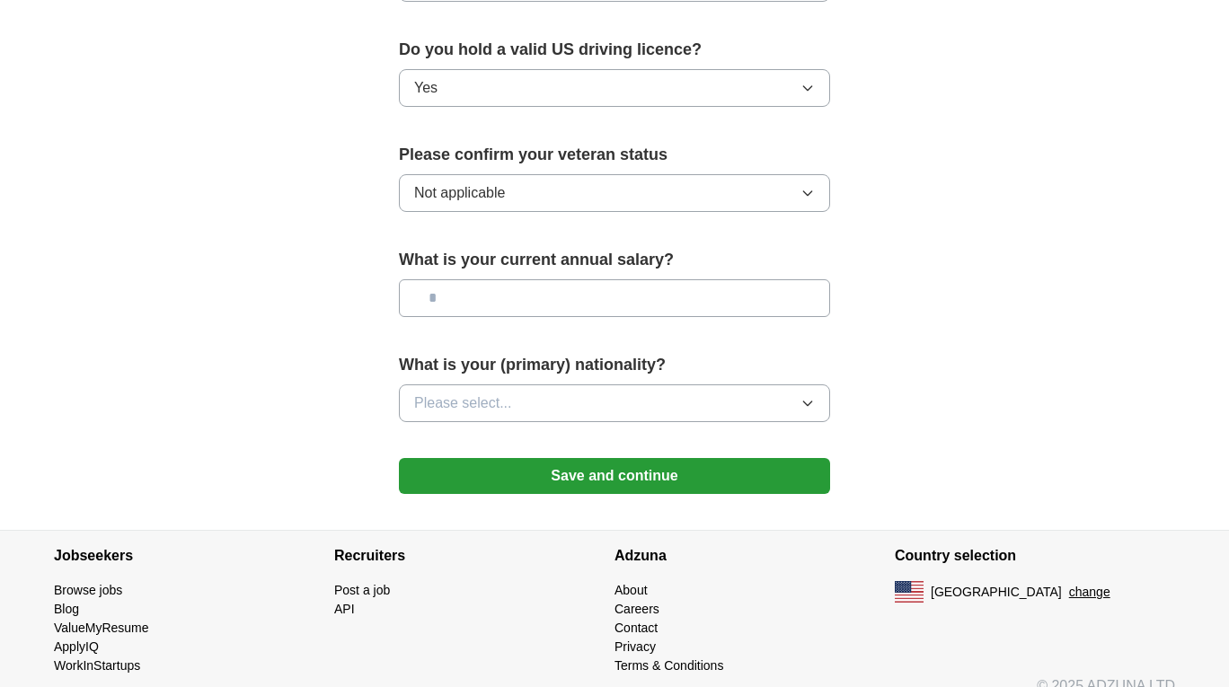
click at [527, 279] on input "text" at bounding box center [614, 298] width 431 height 38
type input "*******"
click at [811, 396] on icon "button" at bounding box center [808, 403] width 14 height 14
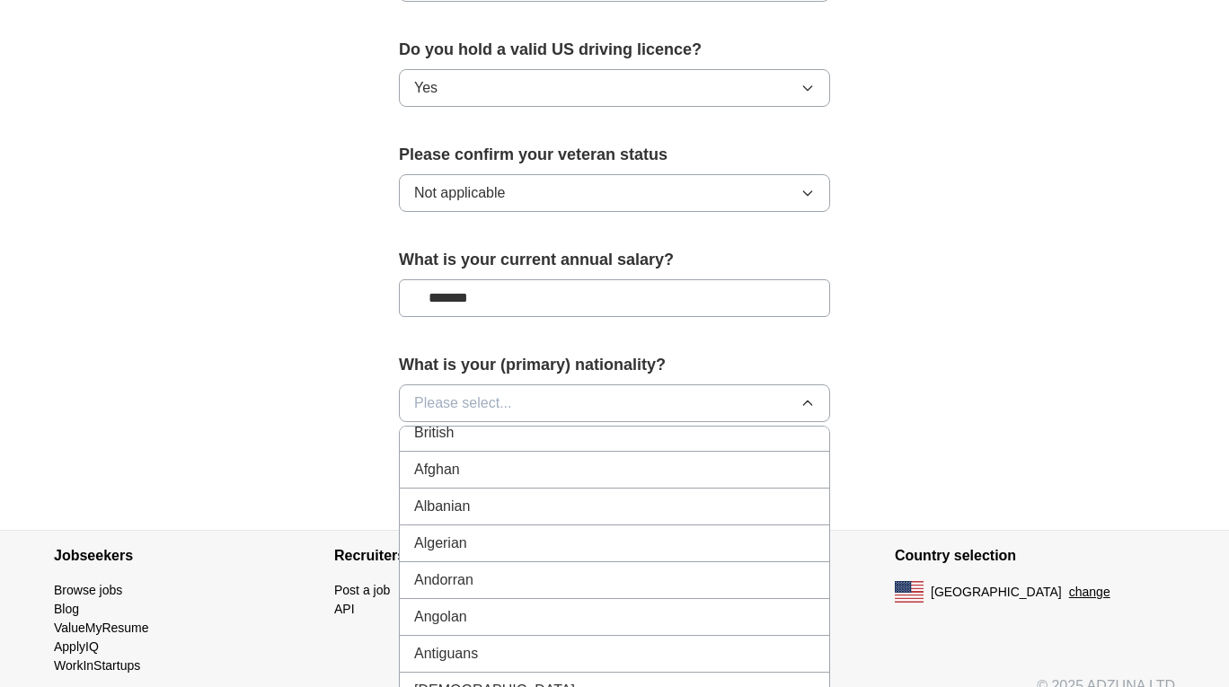
scroll to position [0, 0]
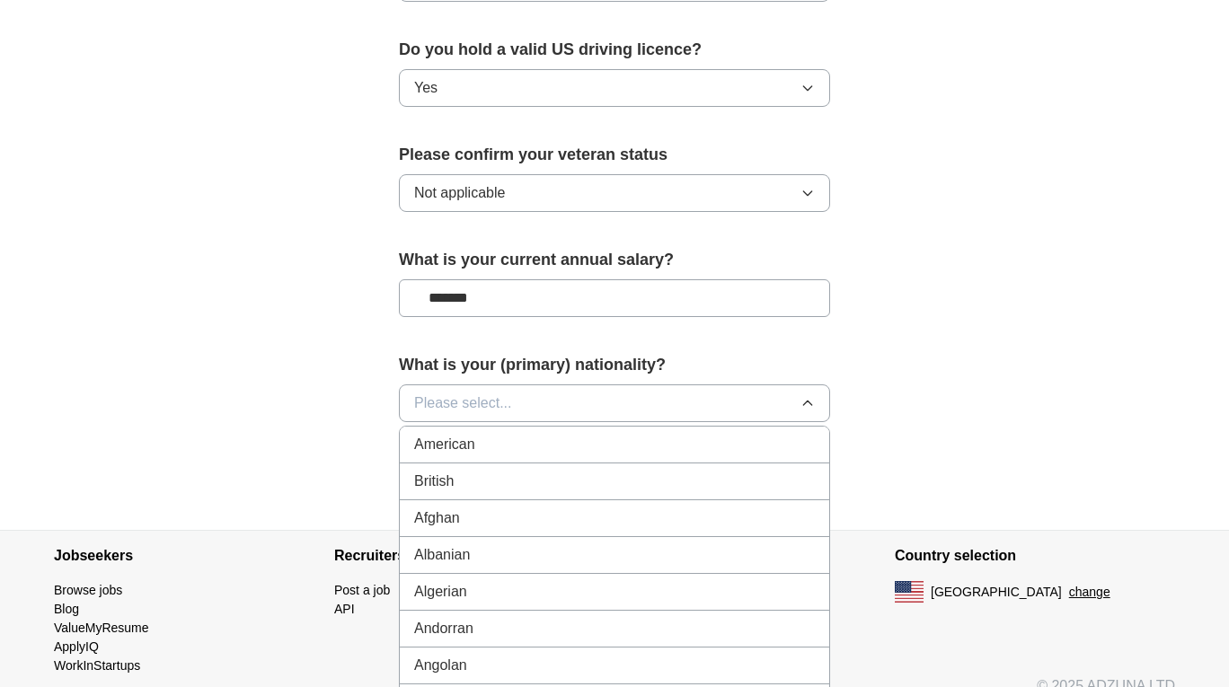
drag, startPoint x: 484, startPoint y: 421, endPoint x: 404, endPoint y: 405, distance: 81.6
click at [483, 434] on div "American" at bounding box center [614, 445] width 401 height 22
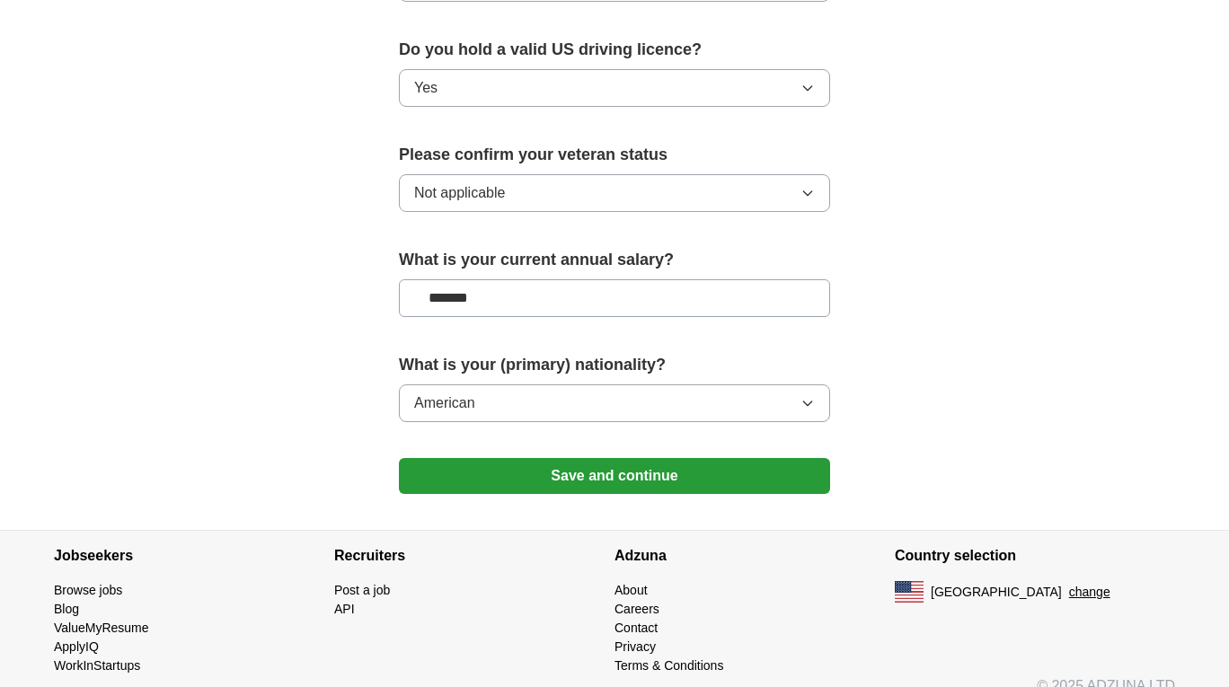
drag, startPoint x: 580, startPoint y: 449, endPoint x: 541, endPoint y: 443, distance: 39.1
click at [572, 458] on button "Save and continue" at bounding box center [614, 476] width 431 height 36
